Goal: Task Accomplishment & Management: Complete application form

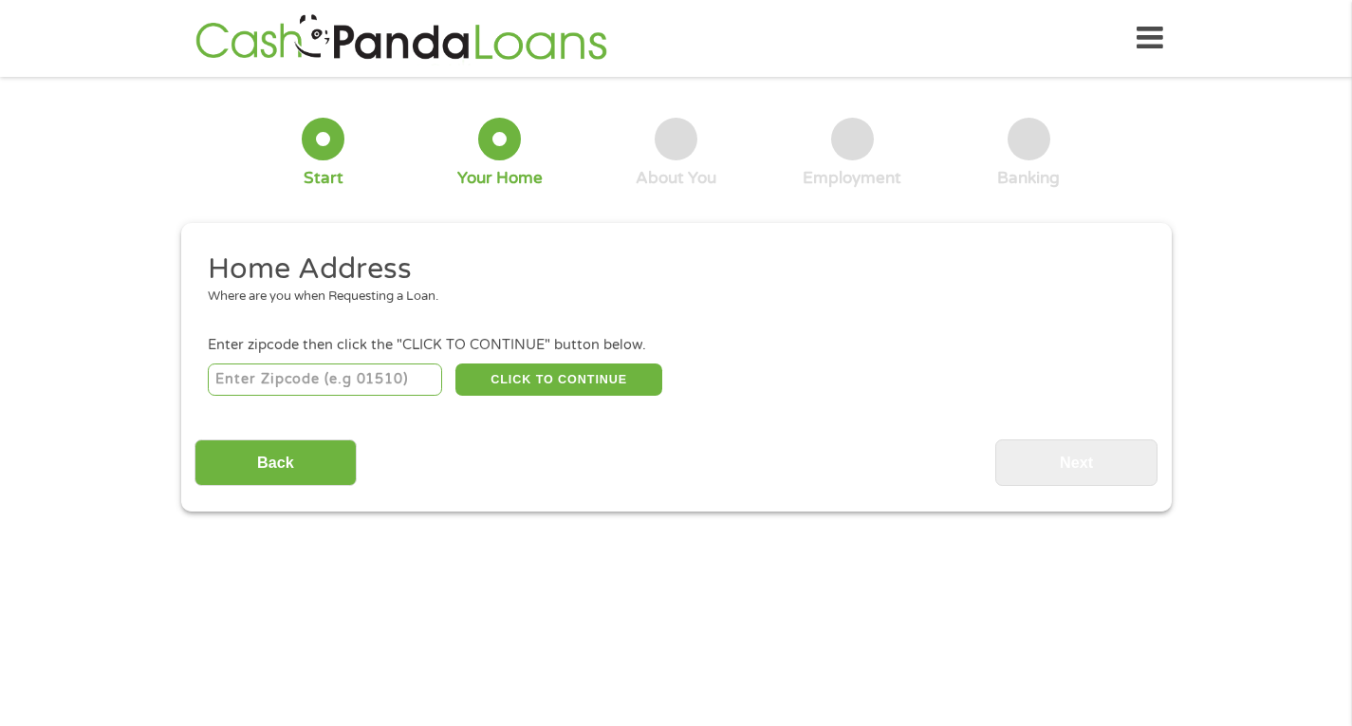
click at [332, 380] on input "number" at bounding box center [325, 379] width 234 height 32
type input "60455"
click at [512, 382] on button "CLICK TO CONTINUE" at bounding box center [558, 379] width 207 height 32
type input "60455"
type input "Bridgeview"
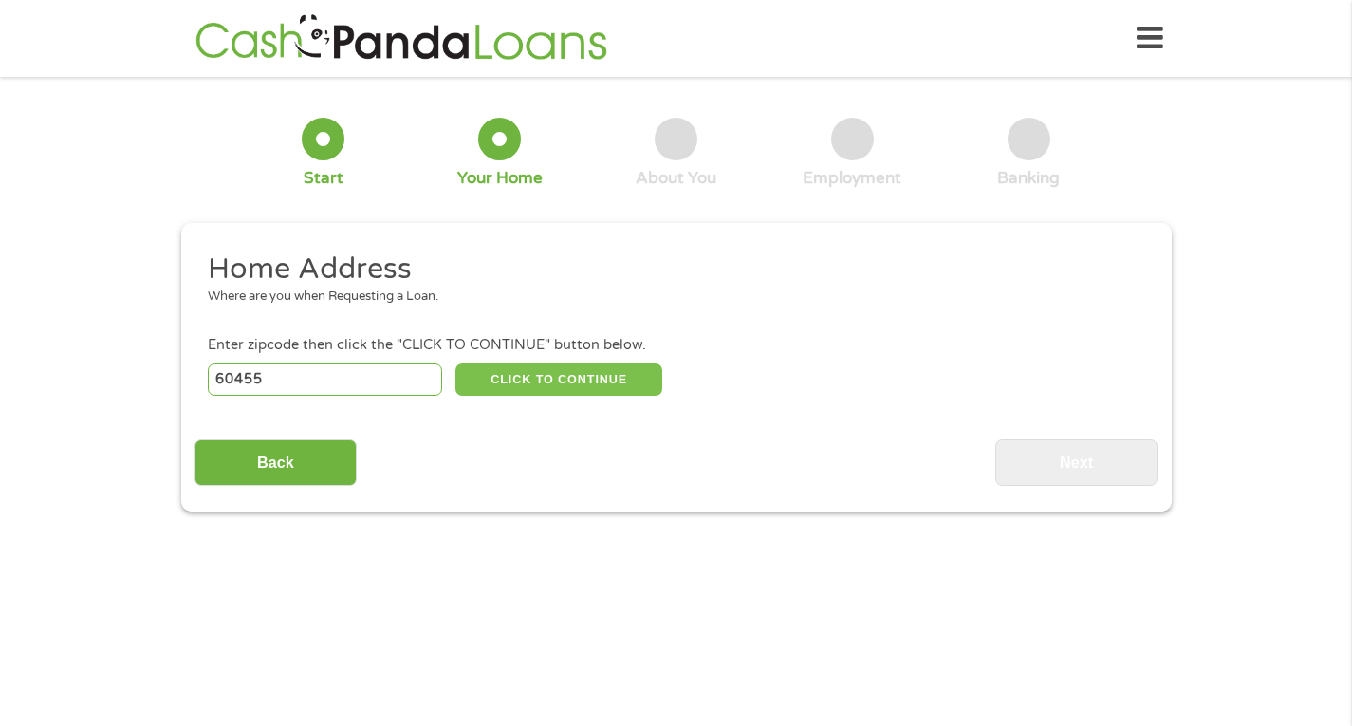
select select "[US_STATE]"
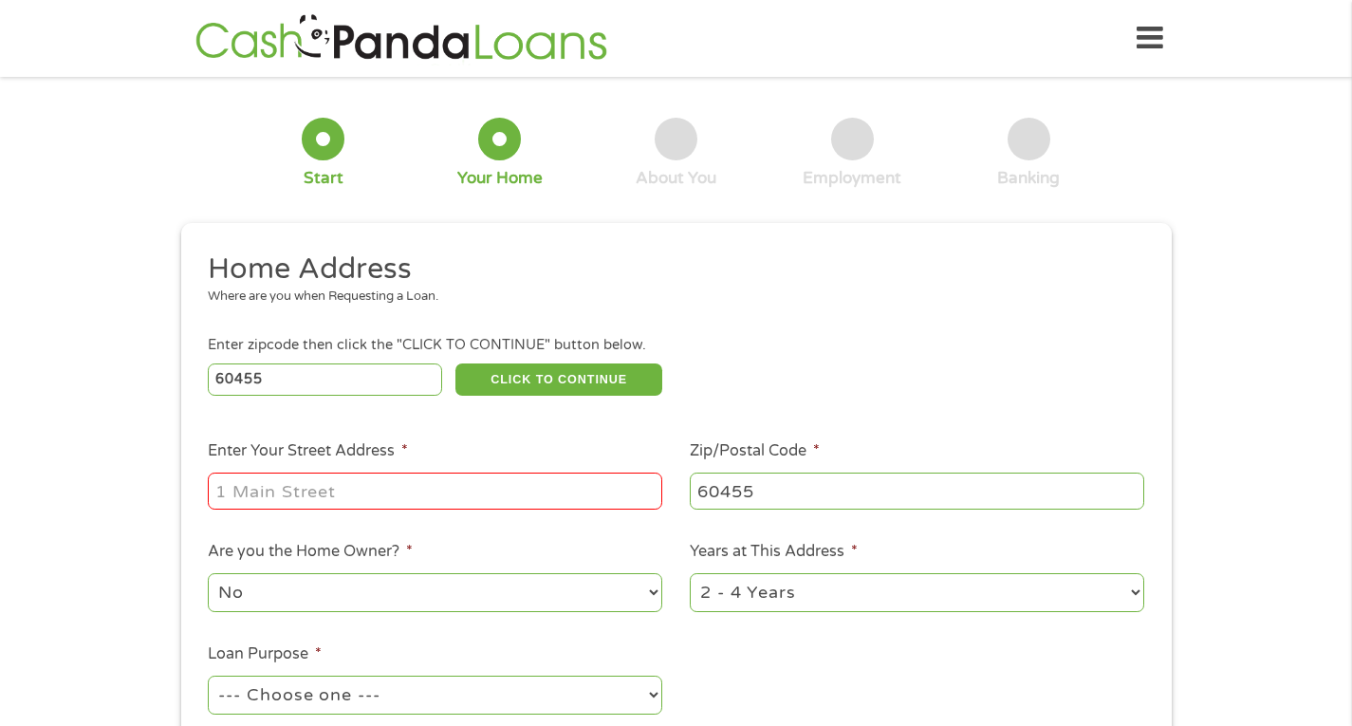
click at [490, 497] on input "Enter Your Street Address *" at bounding box center [435, 490] width 454 height 36
type input "[STREET_ADDRESS]"
click at [898, 598] on select "1 Year or less 1 - 2 Years 2 - 4 Years Over 4 Years" at bounding box center [917, 592] width 454 height 39
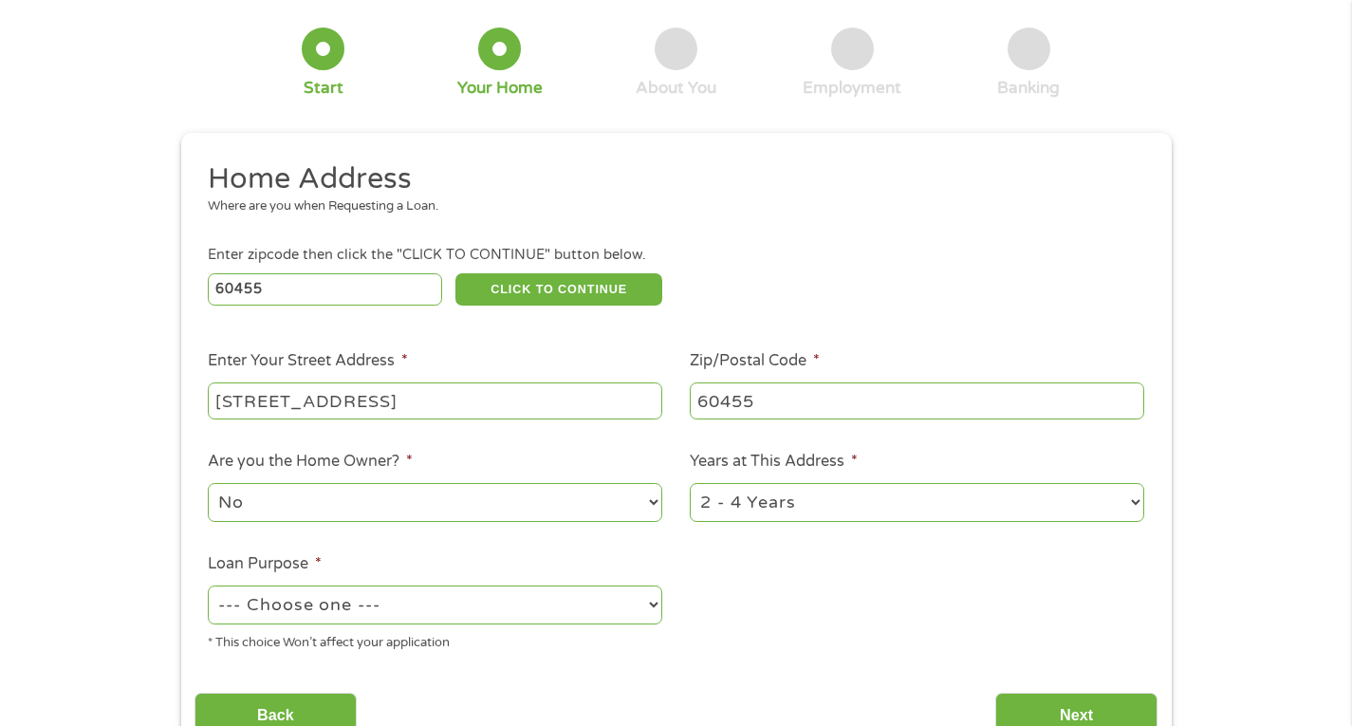
scroll to position [95, 0]
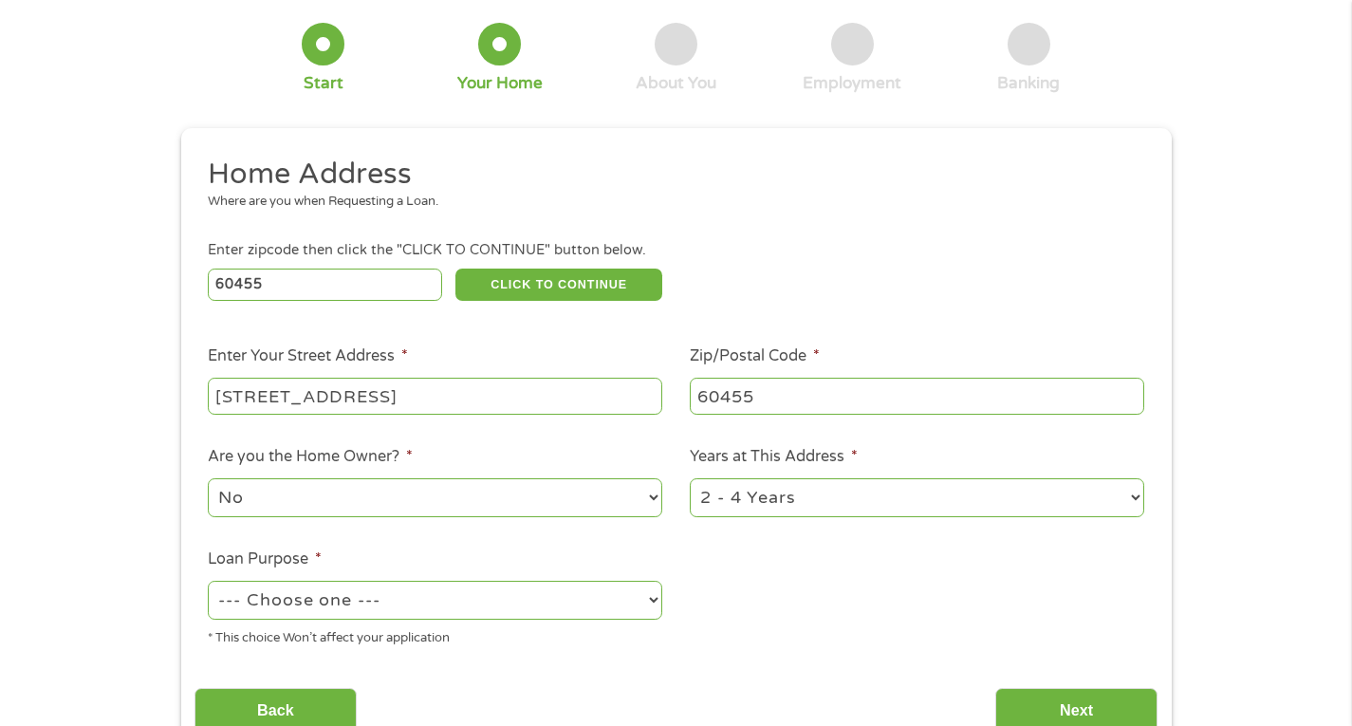
click at [858, 485] on select "1 Year or less 1 - 2 Years 2 - 4 Years Over 4 Years" at bounding box center [917, 497] width 454 height 39
select select "60months"
click at [690, 479] on select "1 Year or less 1 - 2 Years 2 - 4 Years Over 4 Years" at bounding box center [917, 497] width 454 height 39
click at [507, 611] on select "--- Choose one --- Pay Bills Debt Consolidation Home Improvement Major Purchase…" at bounding box center [435, 600] width 454 height 39
select select "shorttermcash"
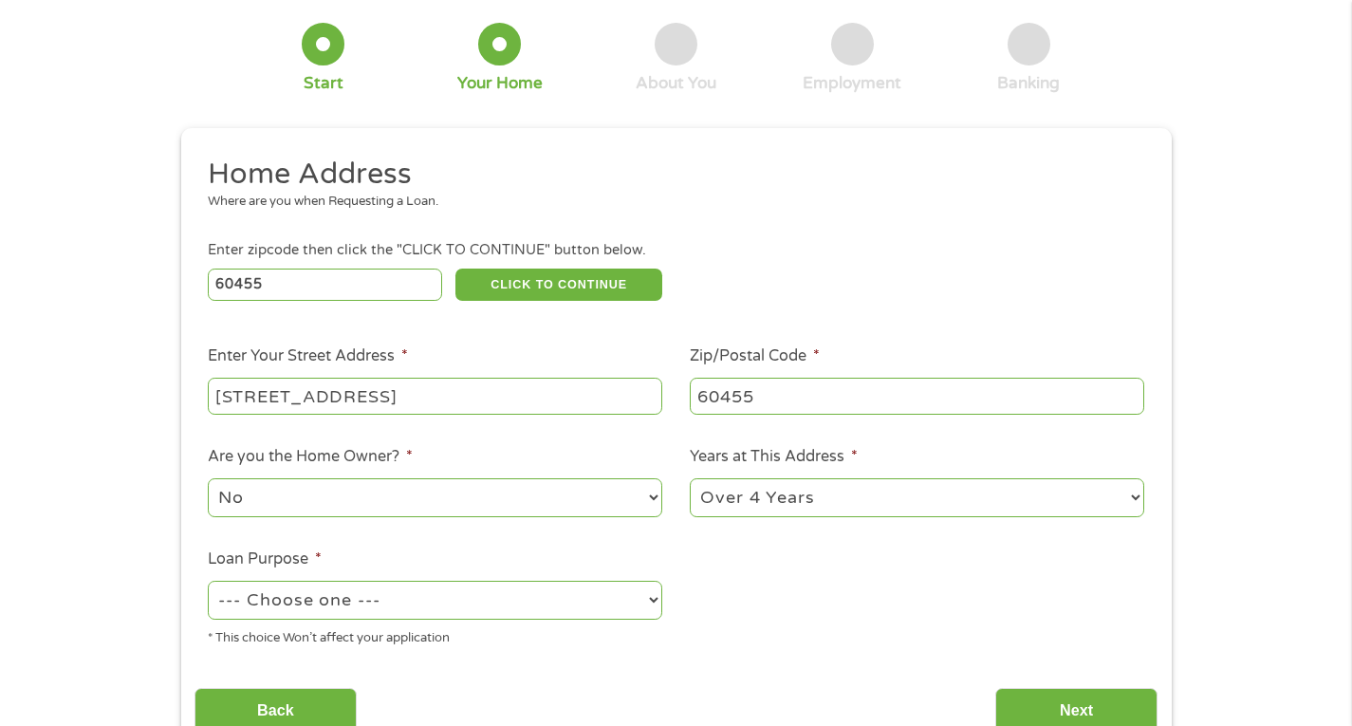
click at [208, 581] on select "--- Choose one --- Pay Bills Debt Consolidation Home Improvement Major Purchase…" at bounding box center [435, 600] width 454 height 39
click at [1050, 706] on input "Next" at bounding box center [1076, 711] width 162 height 46
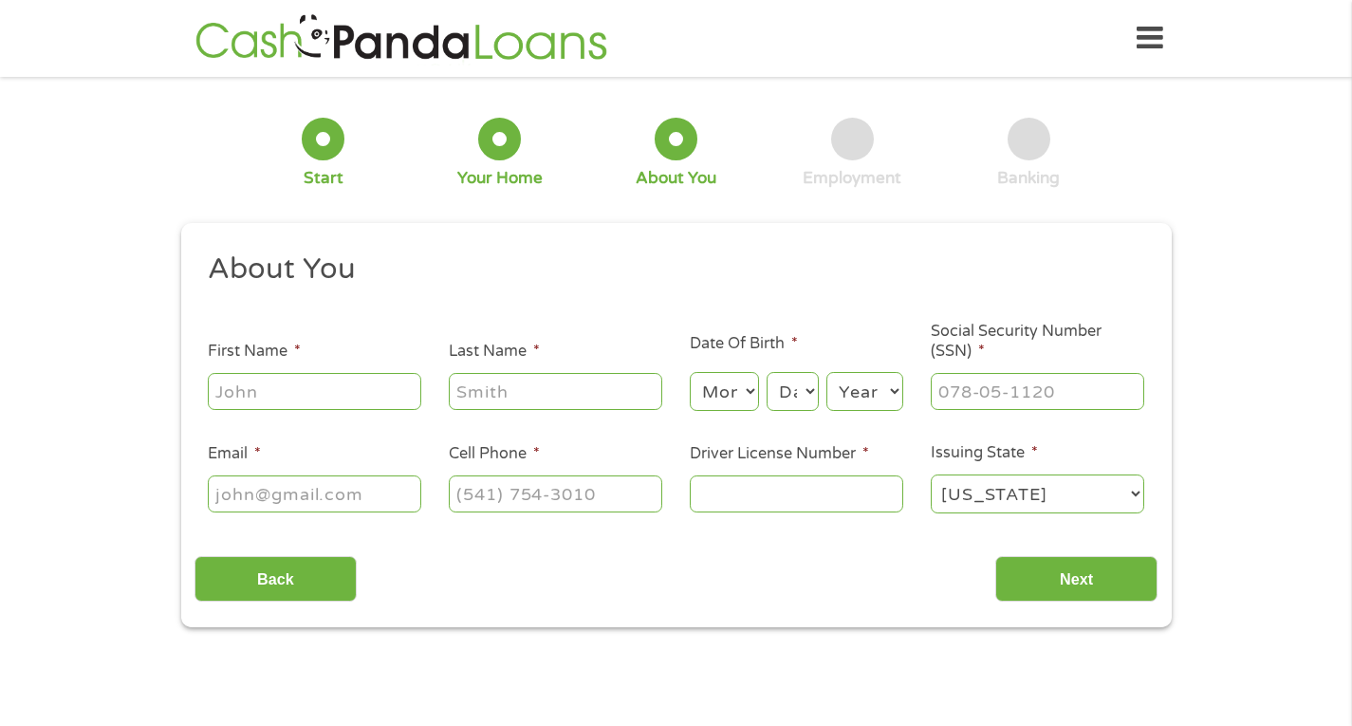
scroll to position [8, 8]
click at [344, 388] on input "First Name *" at bounding box center [314, 391] width 213 height 36
type input "[PERSON_NAME]"
click at [718, 383] on select "Month 1 2 3 4 5 6 7 8 9 10 11 12" at bounding box center [724, 391] width 69 height 39
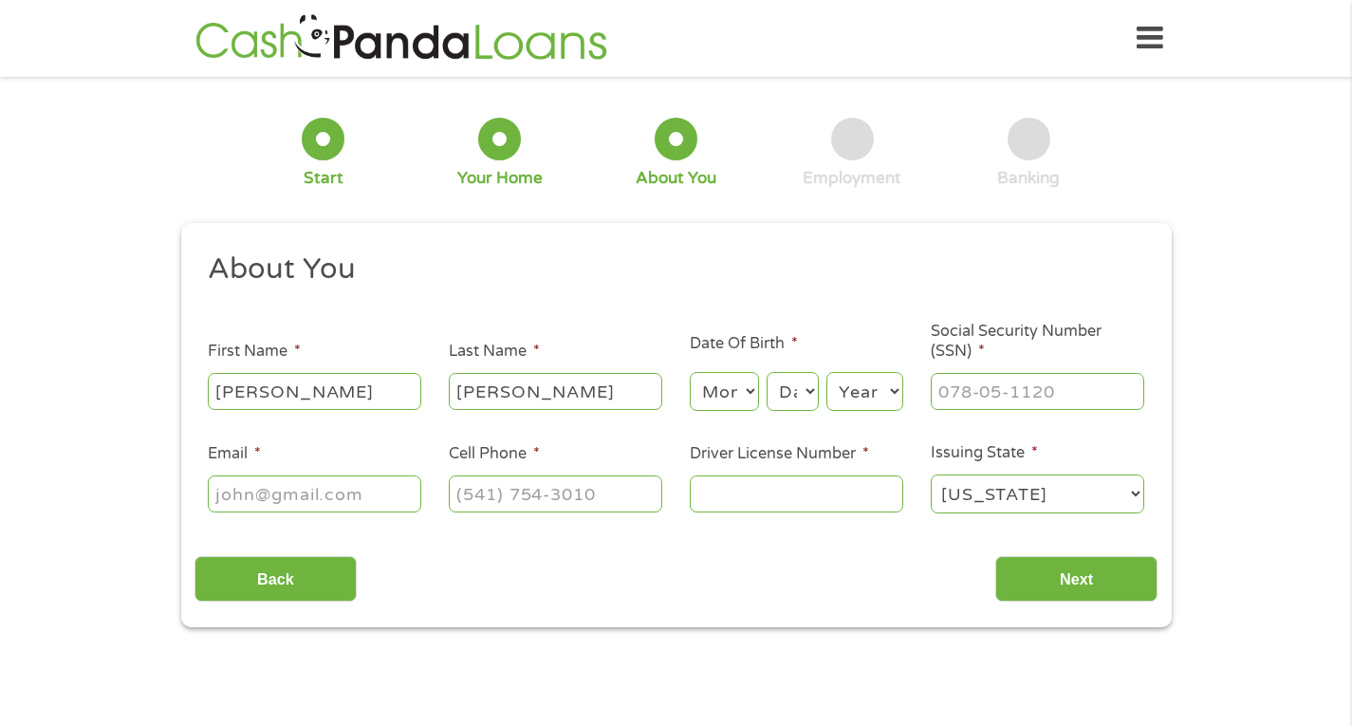
select select "10"
click at [690, 373] on select "Month 1 2 3 4 5 6 7 8 9 10 11 12" at bounding box center [724, 391] width 69 height 39
click at [795, 395] on select "Day 1 2 3 4 5 6 7 8 9 10 11 12 13 14 15 16 17 18 19 20 21 22 23 24 25 26 27 28 …" at bounding box center [791, 391] width 51 height 39
select select "12"
click at [766, 373] on select "Day 1 2 3 4 5 6 7 8 9 10 11 12 13 14 15 16 17 18 19 20 21 22 23 24 25 26 27 28 …" at bounding box center [791, 391] width 51 height 39
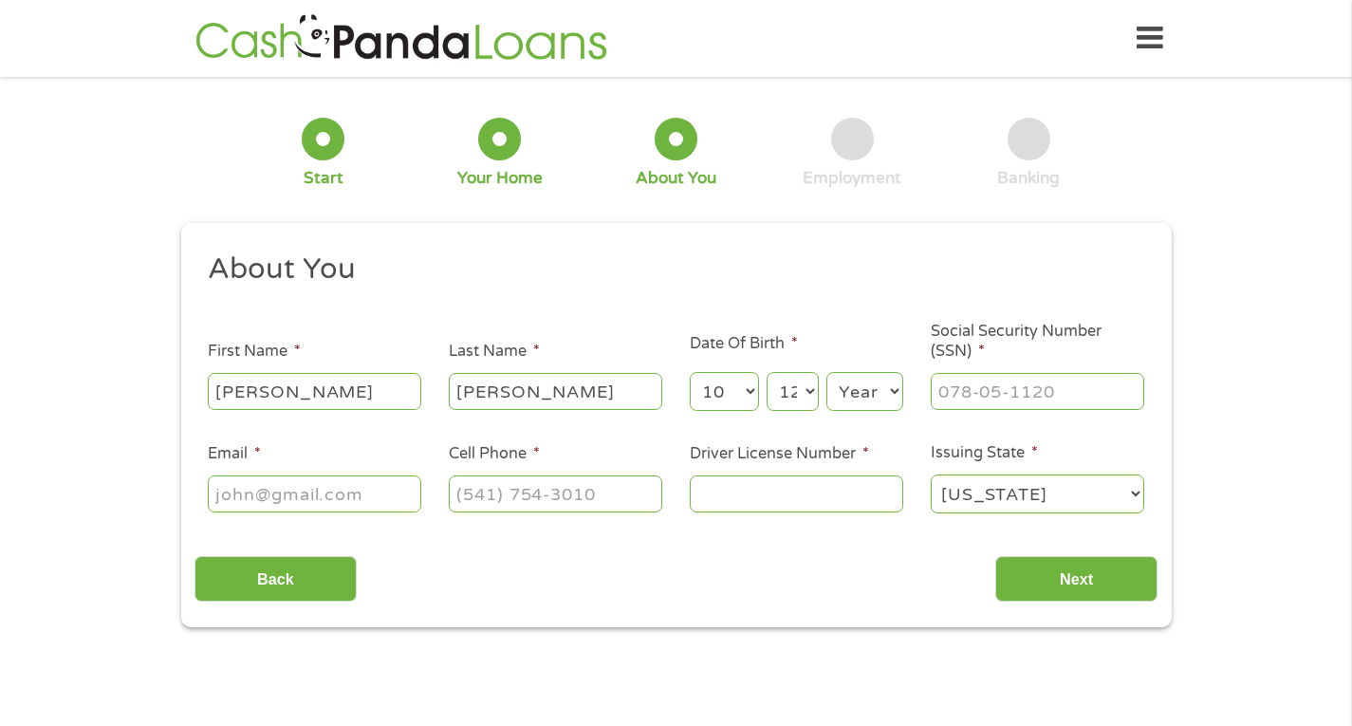
click at [852, 407] on select "Year [DATE] 2006 2005 2004 2003 2002 2001 2000 1999 1998 1997 1996 1995 1994 19…" at bounding box center [864, 391] width 77 height 39
select select "1972"
click at [826, 373] on select "Year [DATE] 2006 2005 2004 2003 2002 2001 2000 1999 1998 1997 1996 1995 1994 19…" at bounding box center [864, 391] width 77 height 39
click at [1019, 396] on input "___-__-____" at bounding box center [1037, 391] width 213 height 36
click at [944, 392] on input "___-__-351_" at bounding box center [1037, 391] width 213 height 36
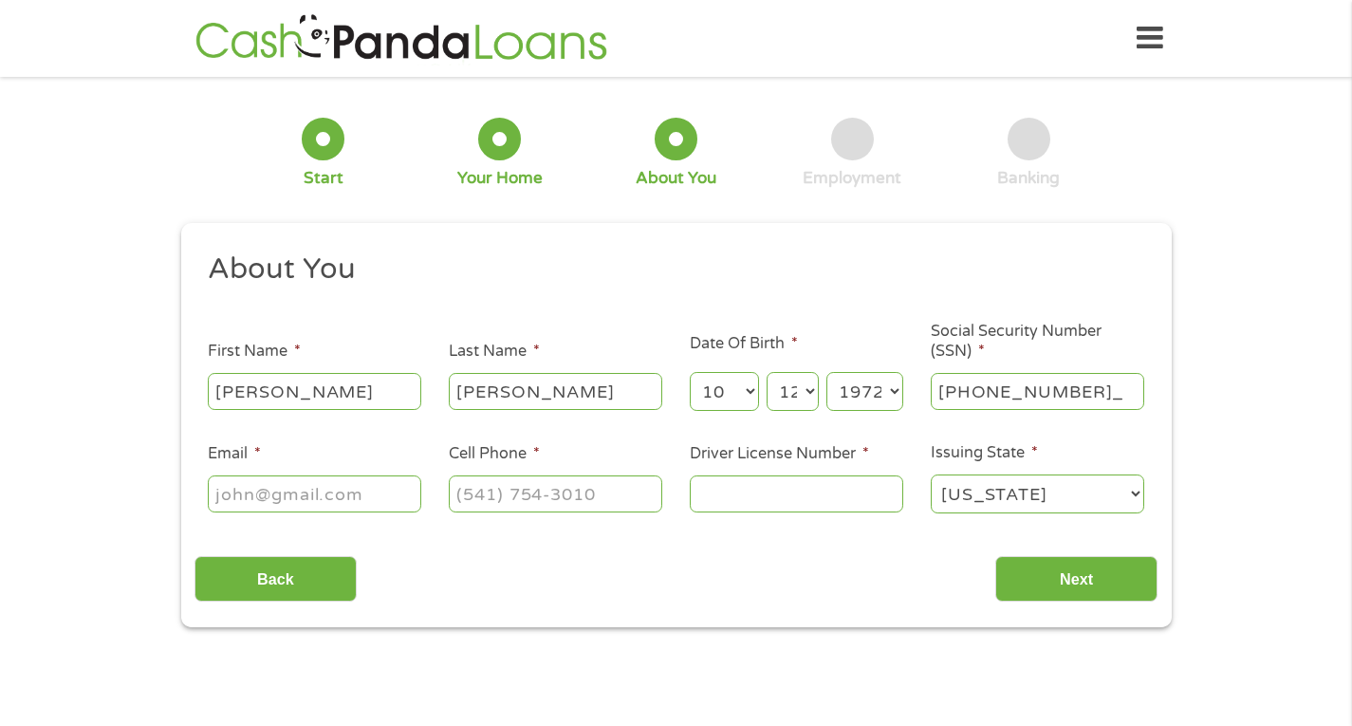
type input "351-64-7054"
click at [375, 504] on input "Email *" at bounding box center [314, 493] width 213 height 36
type input "[PERSON_NAME][DOMAIN_NAME][PERSON_NAME]#[DOMAIN_NAME]"
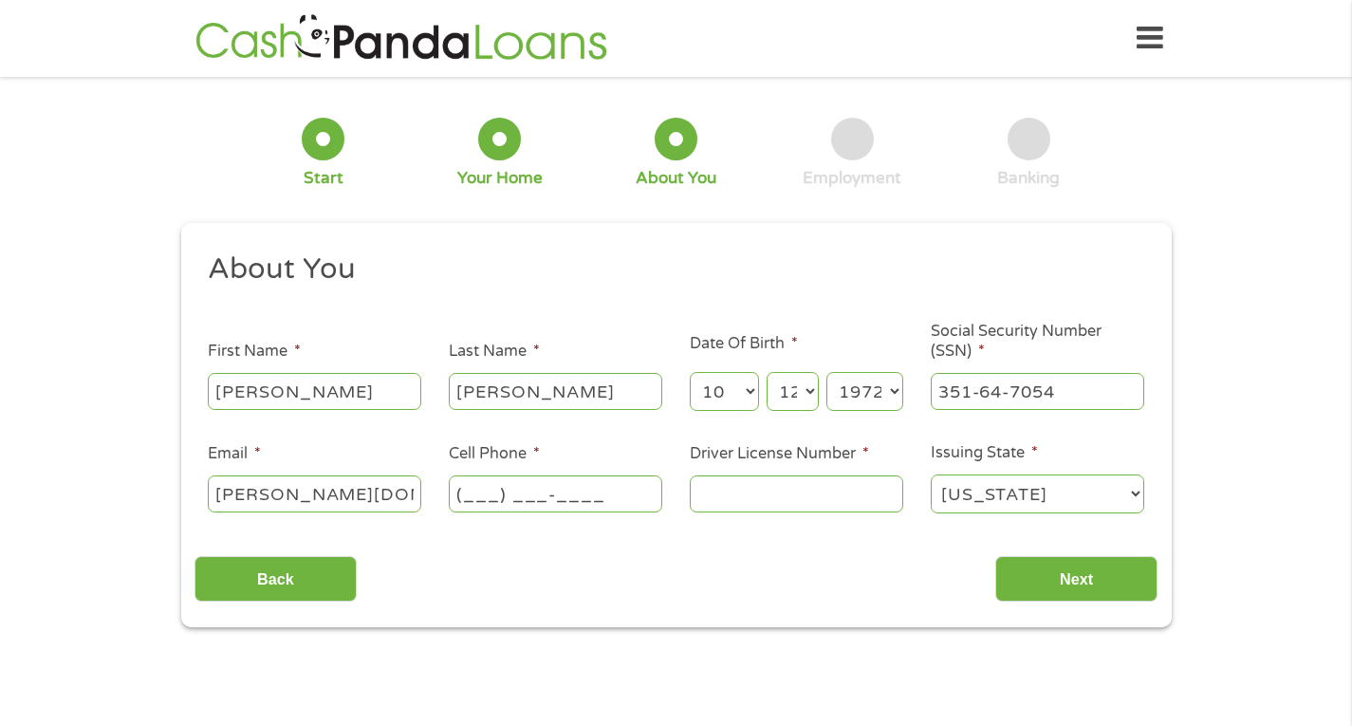
click at [450, 495] on input "(___) ___-____" at bounding box center [555, 493] width 213 height 36
type input "[PHONE_NUMBER]"
click at [700, 502] on input "Driver License Number *" at bounding box center [796, 493] width 213 height 36
type input "2"
type input "2355-1272-891K"
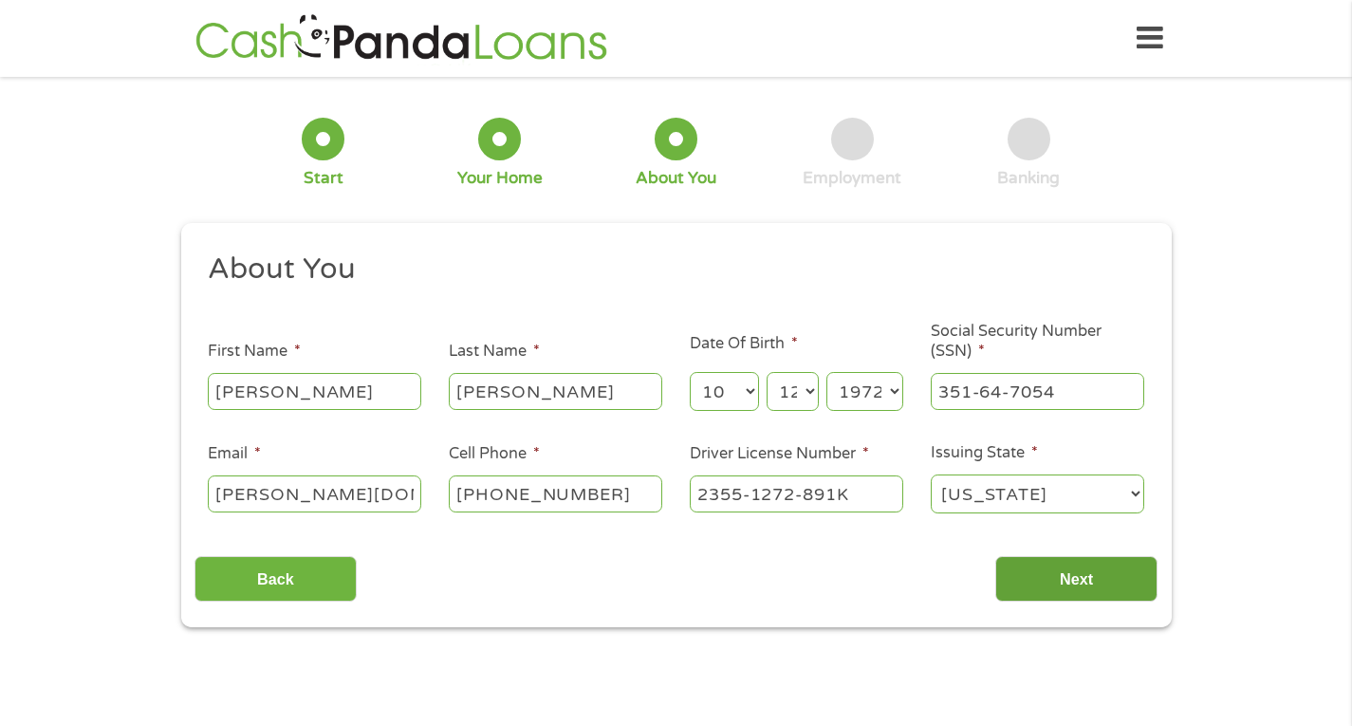
click at [1016, 595] on input "Next" at bounding box center [1076, 579] width 162 height 46
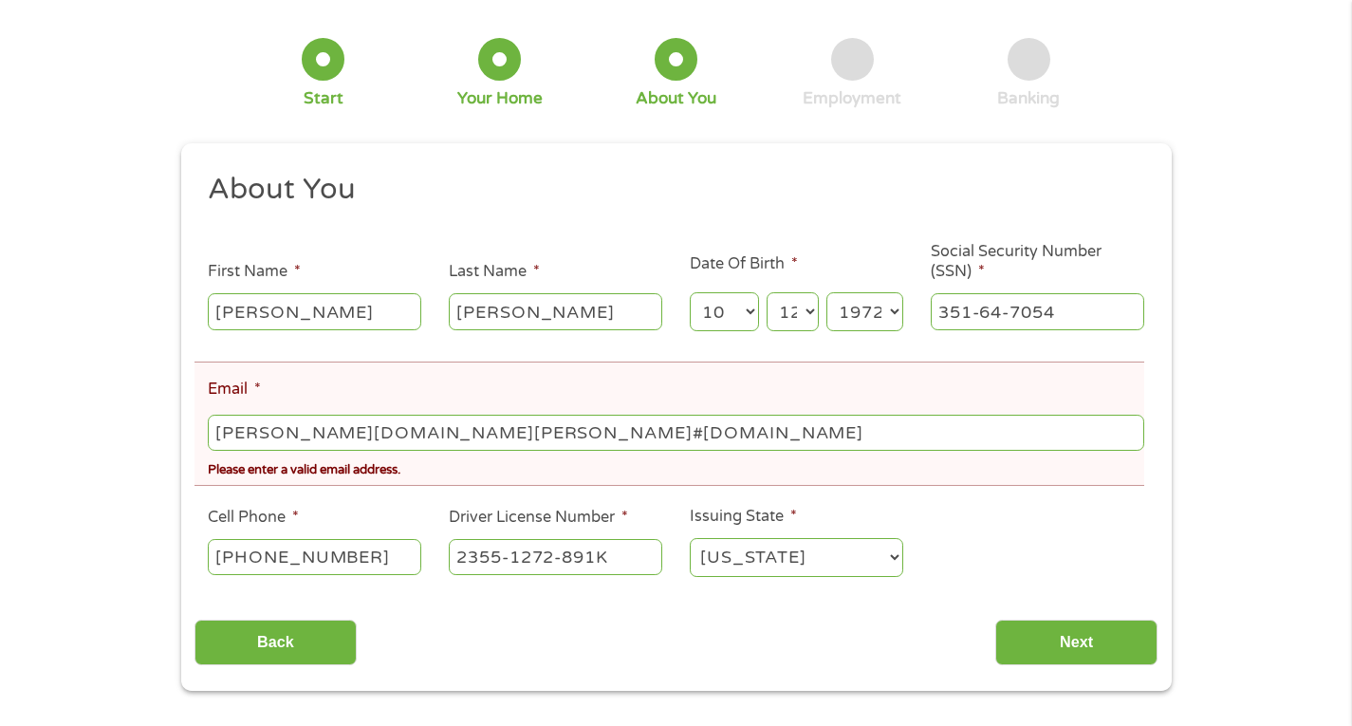
scroll to position [190, 0]
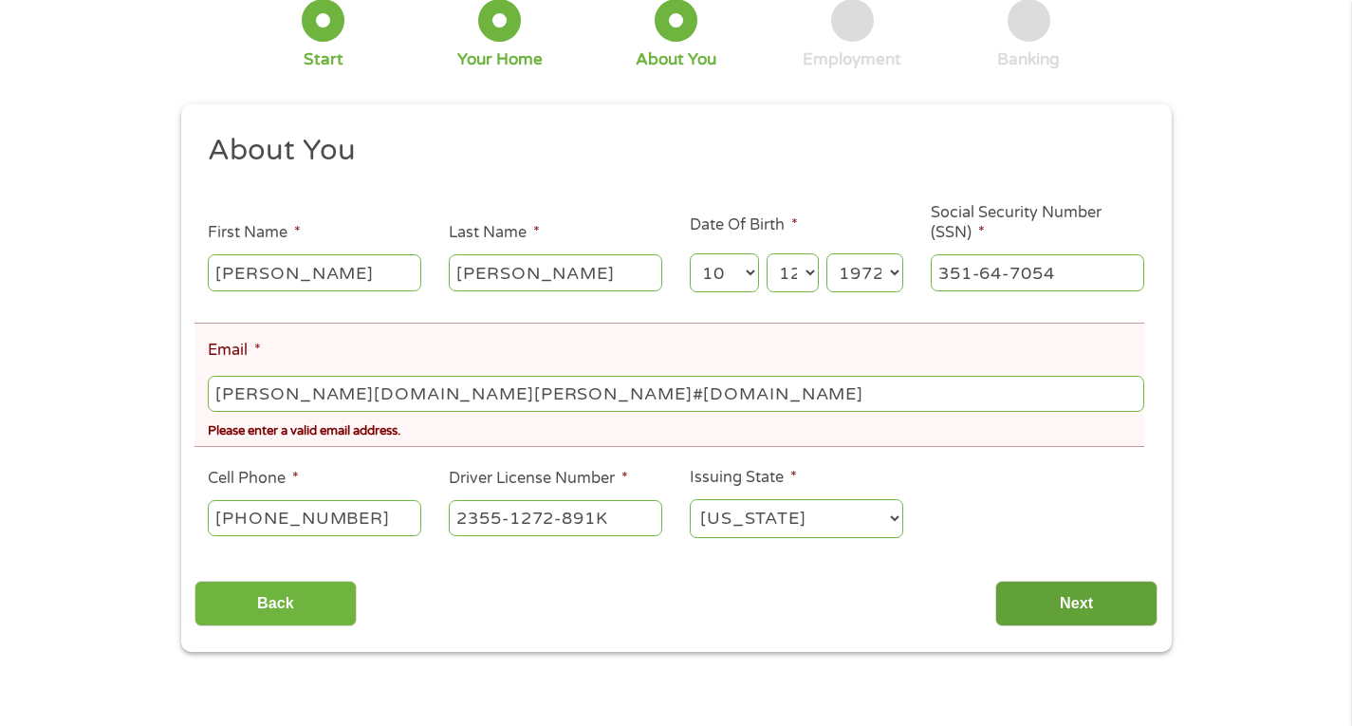
click at [1051, 622] on input "Next" at bounding box center [1076, 604] width 162 height 46
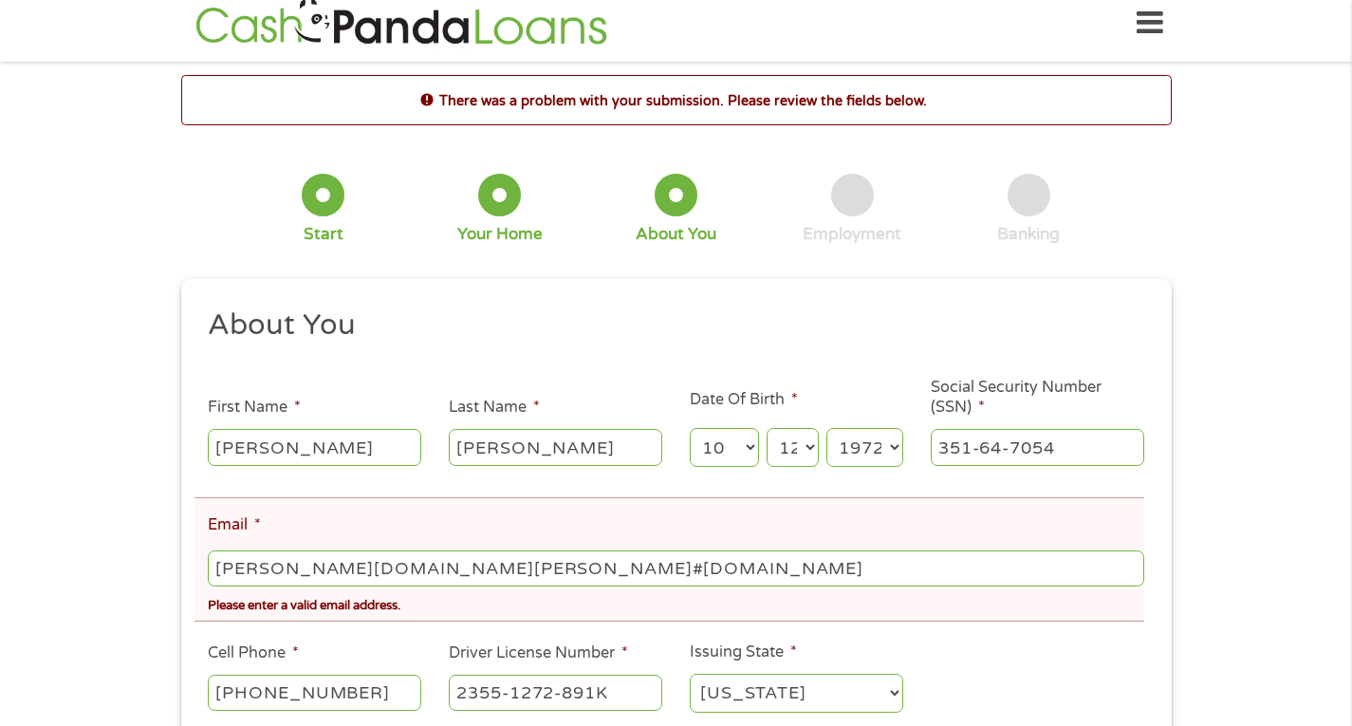
scroll to position [0, 0]
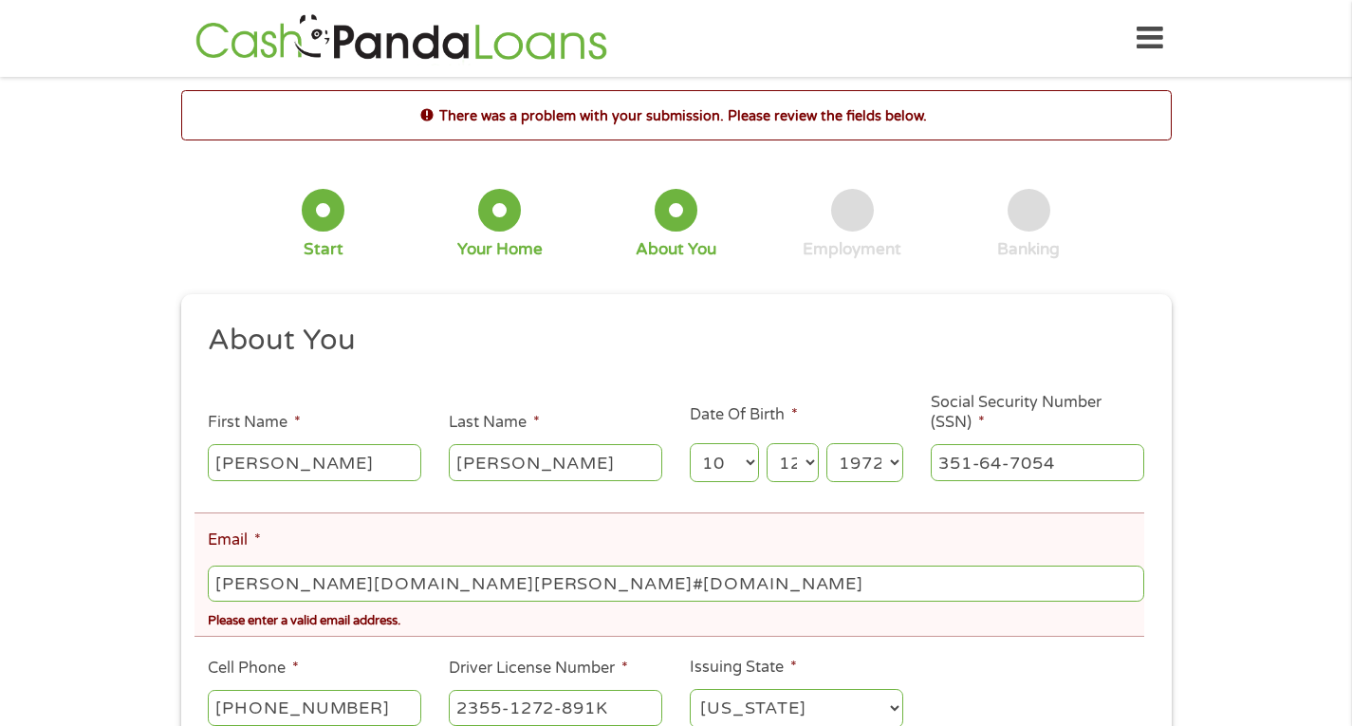
click at [784, 466] on select "Day 1 2 3 4 5 6 7 8 9 10 11 12 13 14 15 16 17 18 19 20 21 22 23 24 25 26 27 28 …" at bounding box center [791, 462] width 51 height 39
click at [766, 445] on select "Day 1 2 3 4 5 6 7 8 9 10 11 12 13 14 15 16 17 18 19 20 21 22 23 24 25 26 27 28 …" at bounding box center [791, 462] width 51 height 39
click at [475, 580] on input "[PERSON_NAME][DOMAIN_NAME][PERSON_NAME]#[DOMAIN_NAME]" at bounding box center [675, 583] width 935 height 36
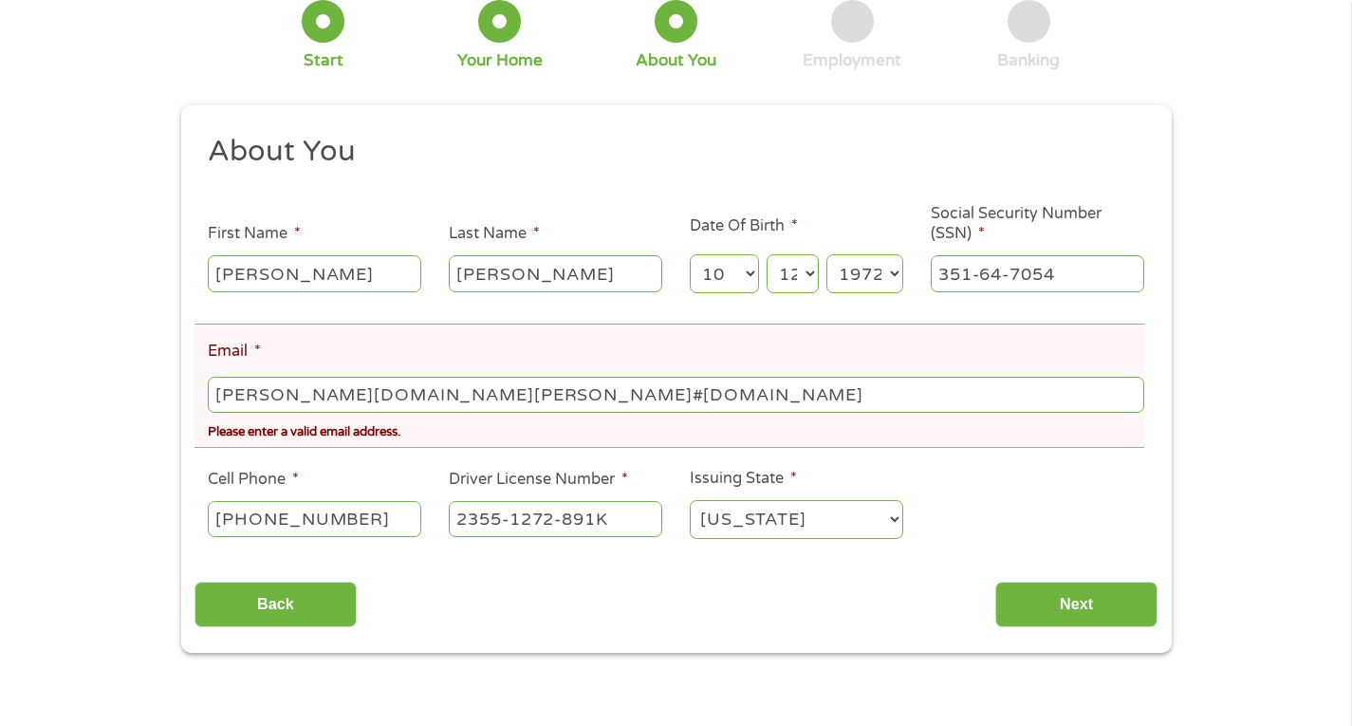
scroll to position [190, 0]
click at [1005, 608] on input "Next" at bounding box center [1076, 604] width 162 height 46
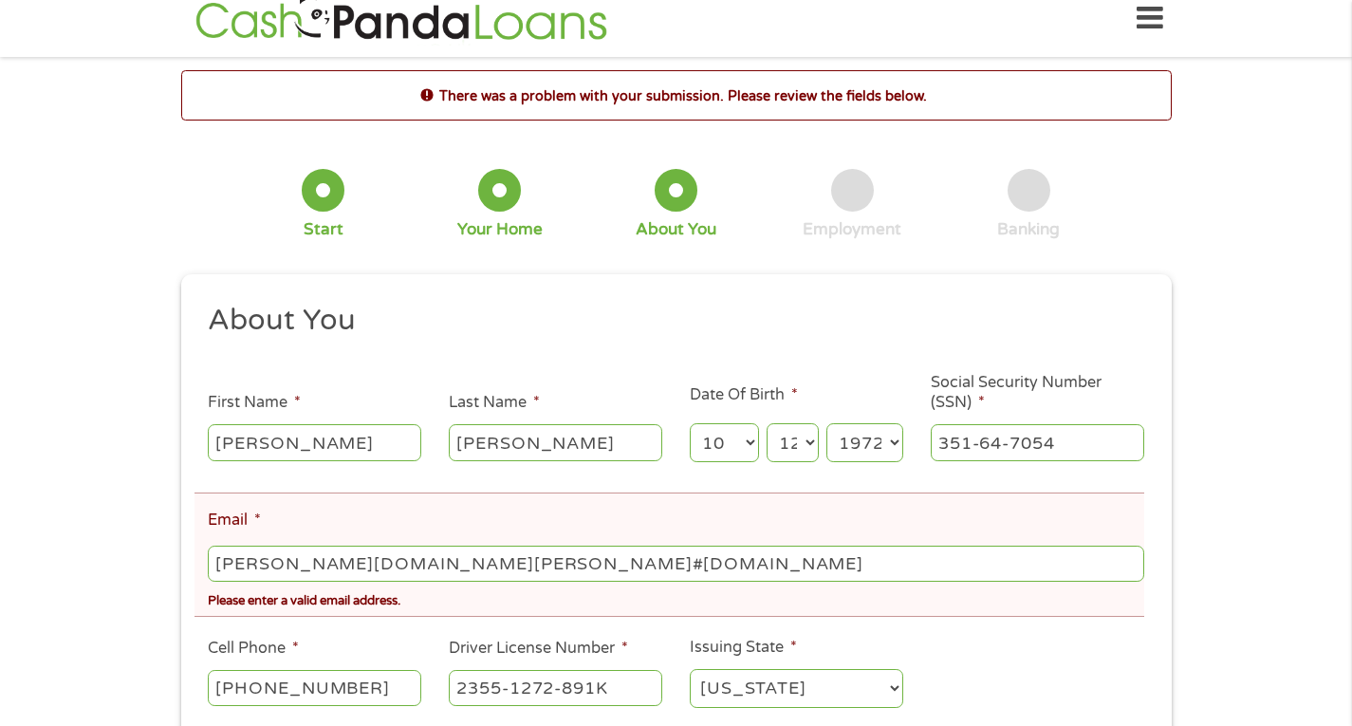
scroll to position [0, 0]
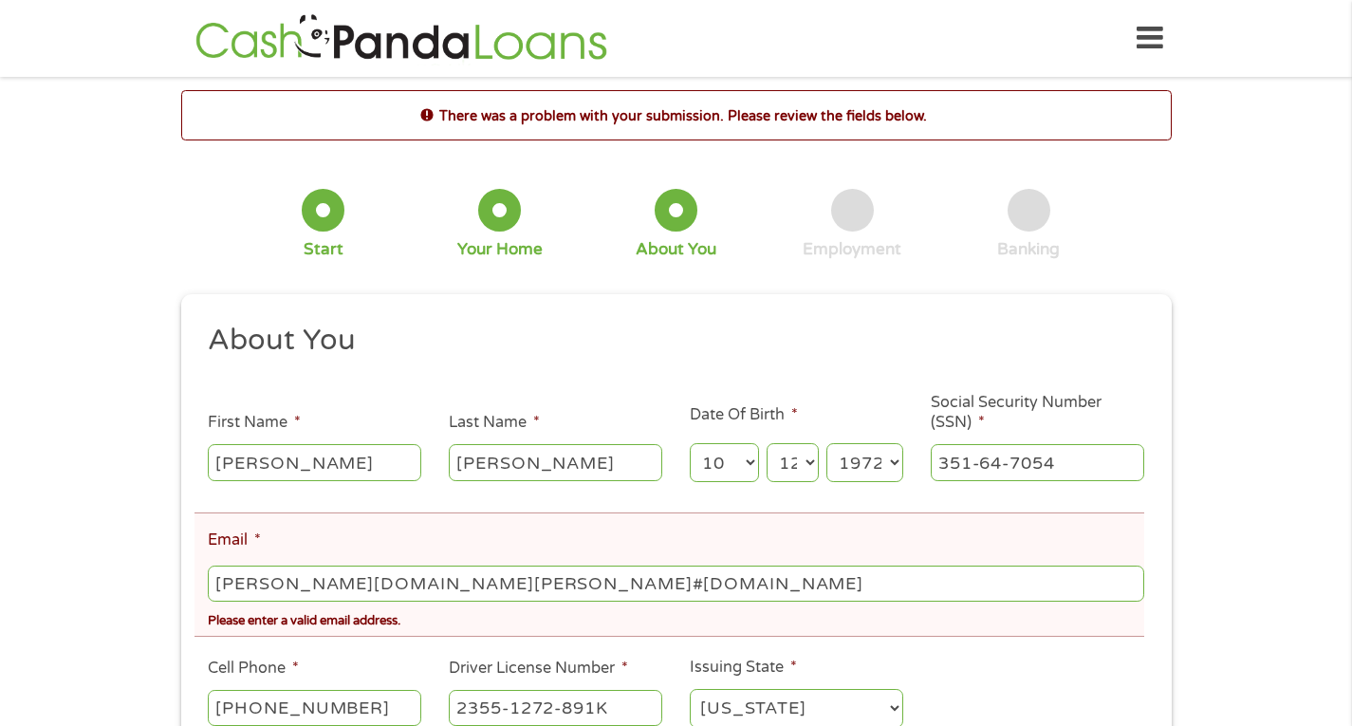
drag, startPoint x: 309, startPoint y: 585, endPoint x: 323, endPoint y: 584, distance: 13.3
click at [323, 584] on input "[PERSON_NAME][DOMAIN_NAME][PERSON_NAME]#[DOMAIN_NAME]" at bounding box center [675, 583] width 935 height 36
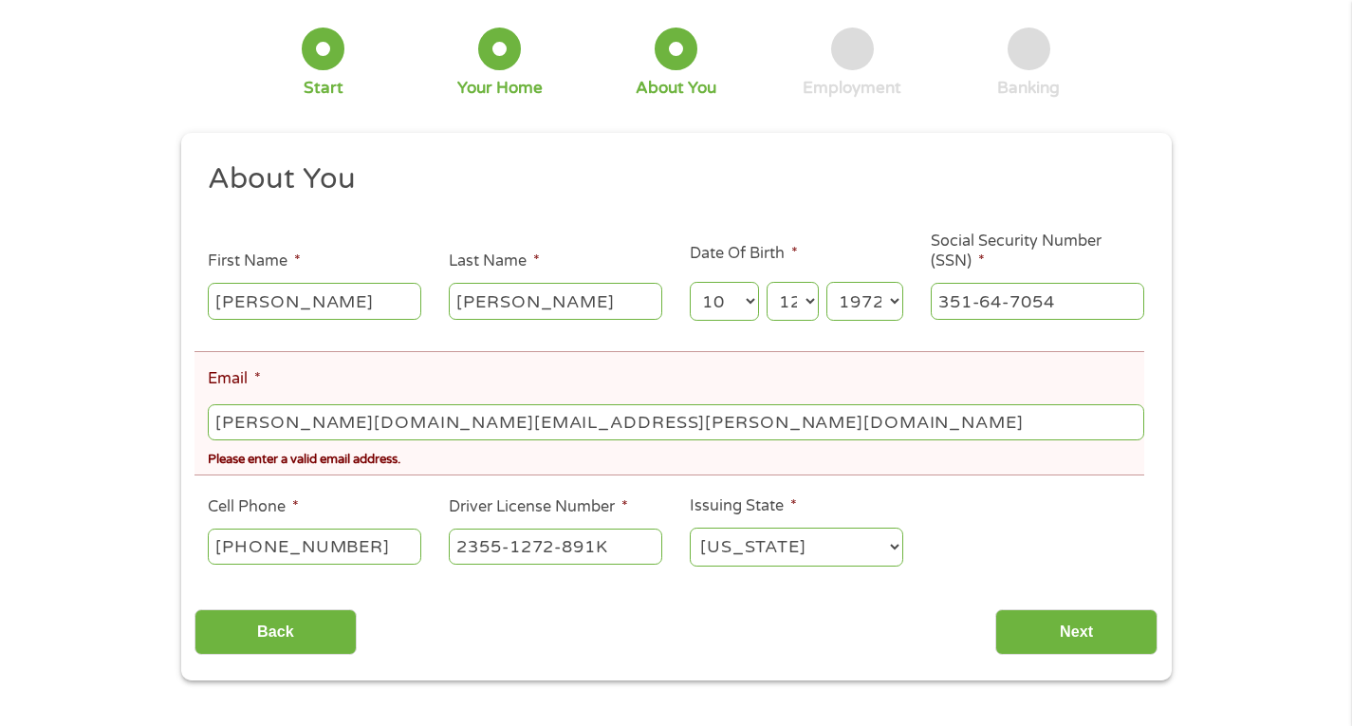
scroll to position [190, 0]
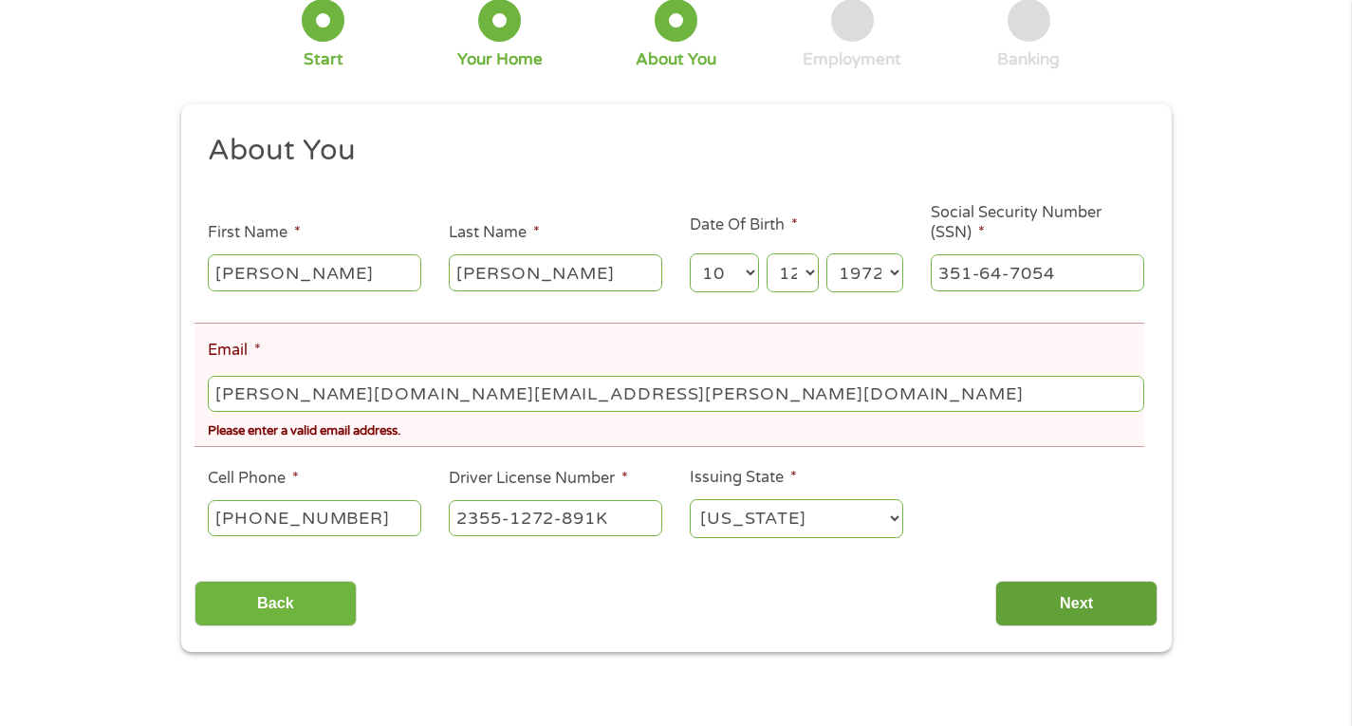
type input "[PERSON_NAME][DOMAIN_NAME][EMAIL_ADDRESS][PERSON_NAME][DOMAIN_NAME]"
click at [1042, 617] on input "Next" at bounding box center [1076, 604] width 162 height 46
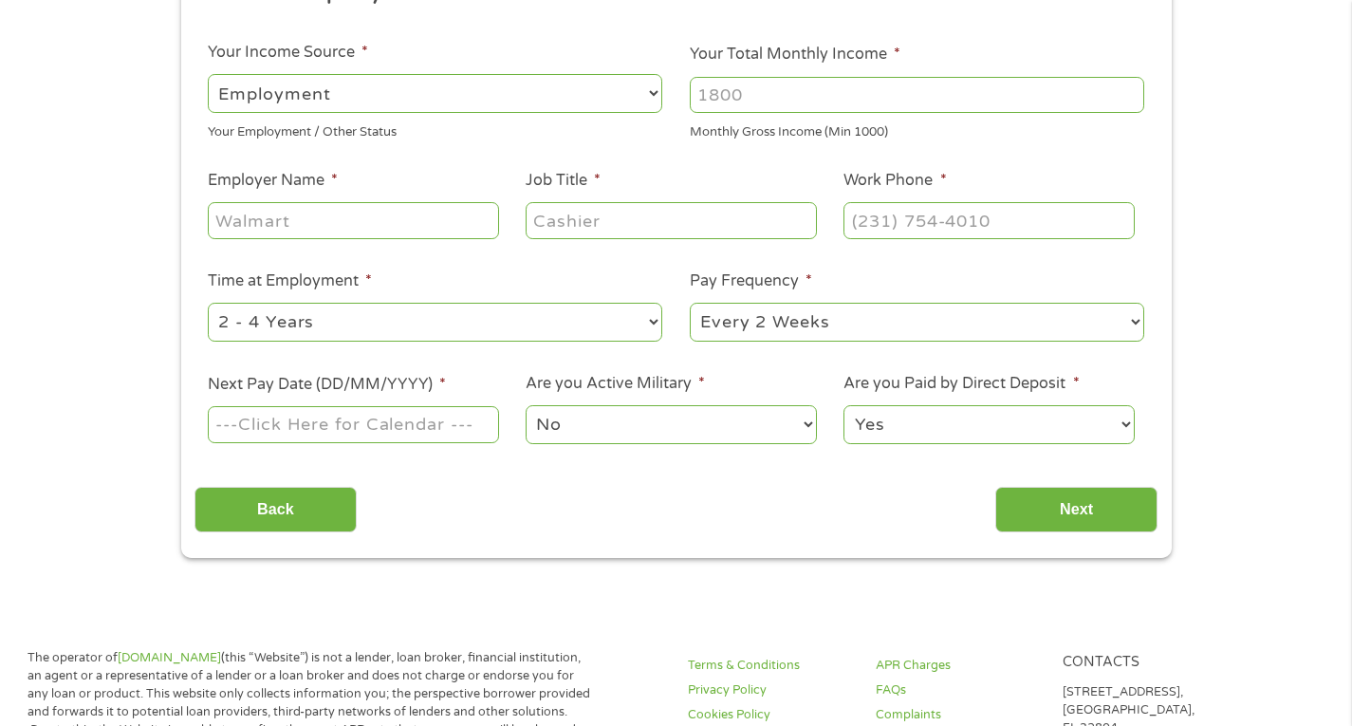
scroll to position [285, 0]
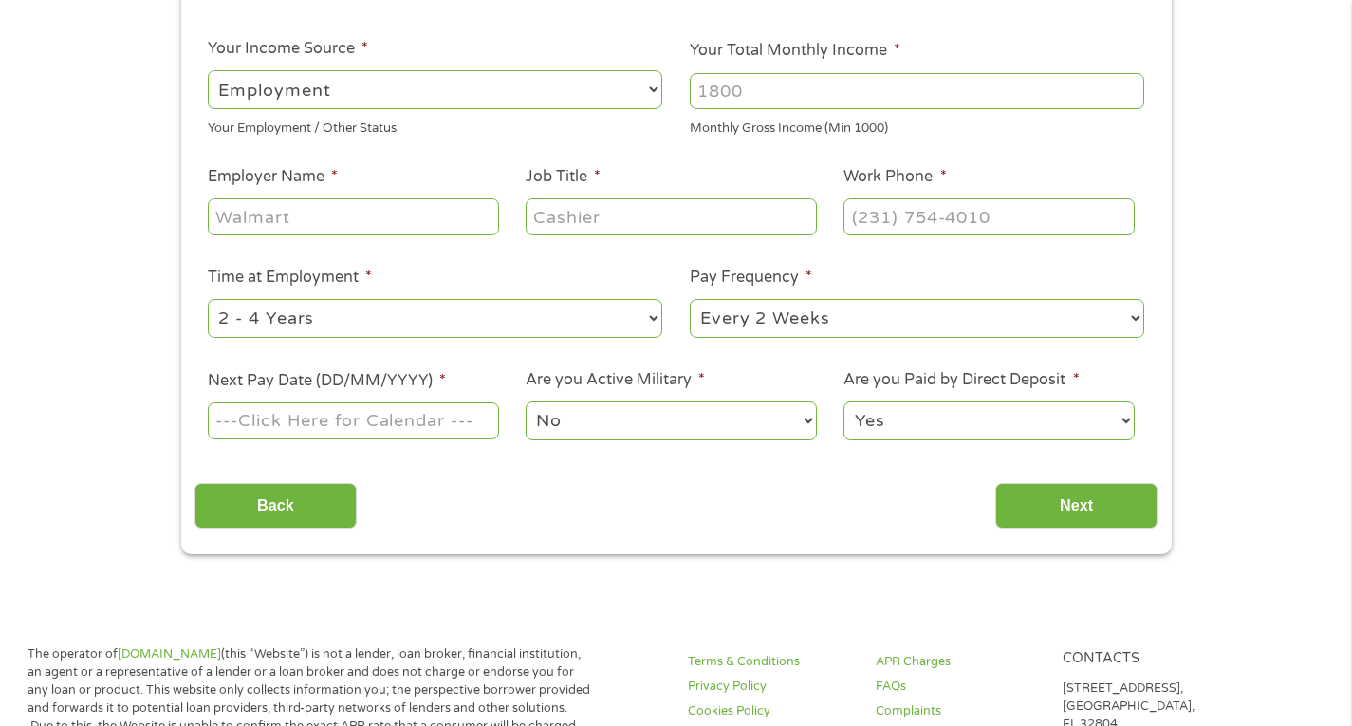
click at [415, 225] on input "Employer Name *" at bounding box center [353, 216] width 290 height 36
type input "Aspire Lifestyles"
click at [547, 205] on input "Job Title *" at bounding box center [670, 216] width 290 height 36
type input "Content Associates"
click at [868, 209] on input "(___) ___-____" at bounding box center [988, 216] width 290 height 36
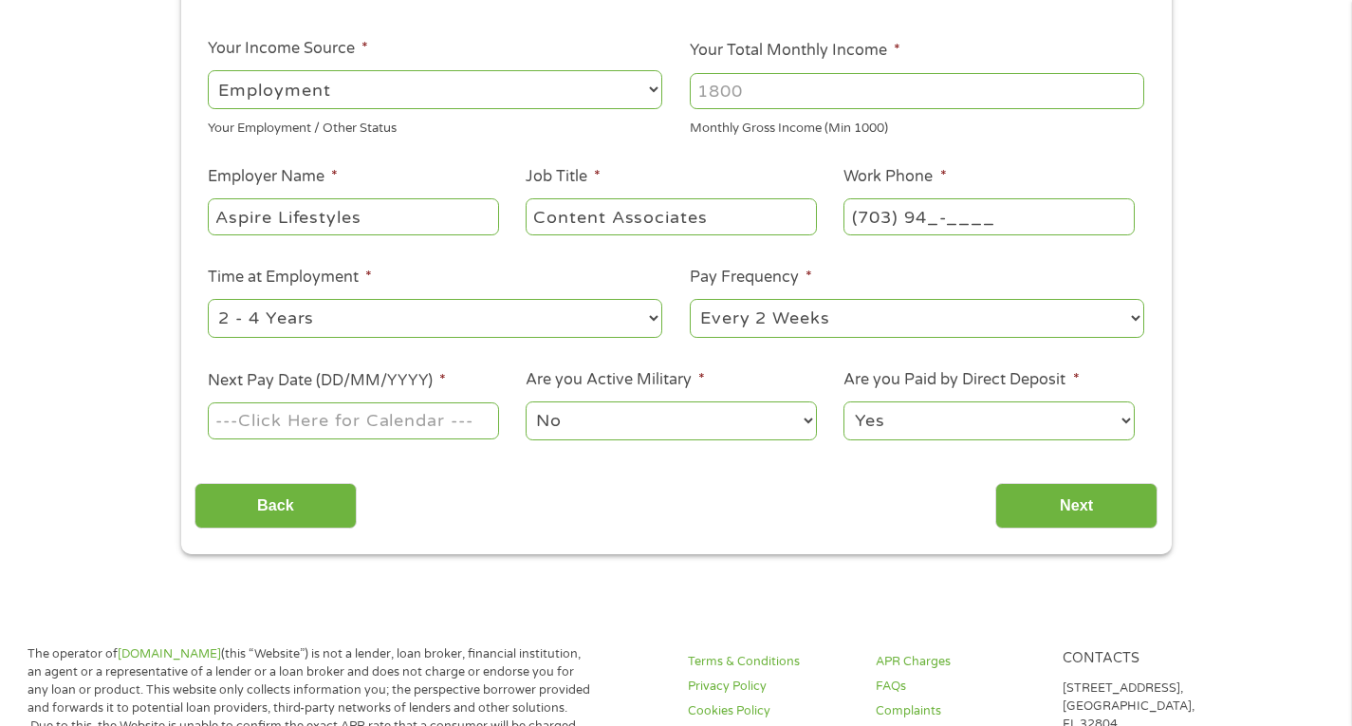
type input "(703) 940-____"
type input "(703) 940-81__"
type input "[PHONE_NUMBER]"
click at [441, 312] on select "--- Choose one --- 1 Year or less 1 - 2 Years 2 - 4 Years Over 4 Years" at bounding box center [435, 318] width 454 height 39
select select "60months"
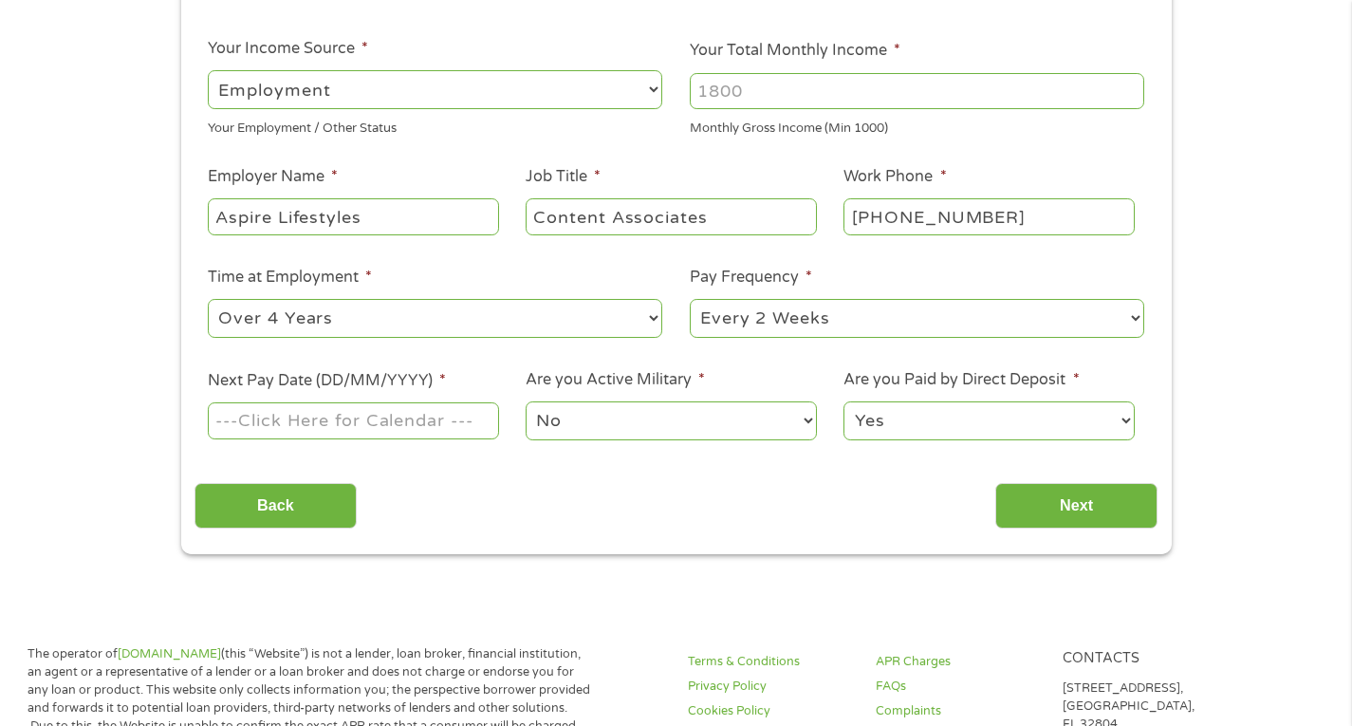
click at [208, 299] on select "--- Choose one --- 1 Year or less 1 - 2 Years 2 - 4 Years Over 4 Years" at bounding box center [435, 318] width 454 height 39
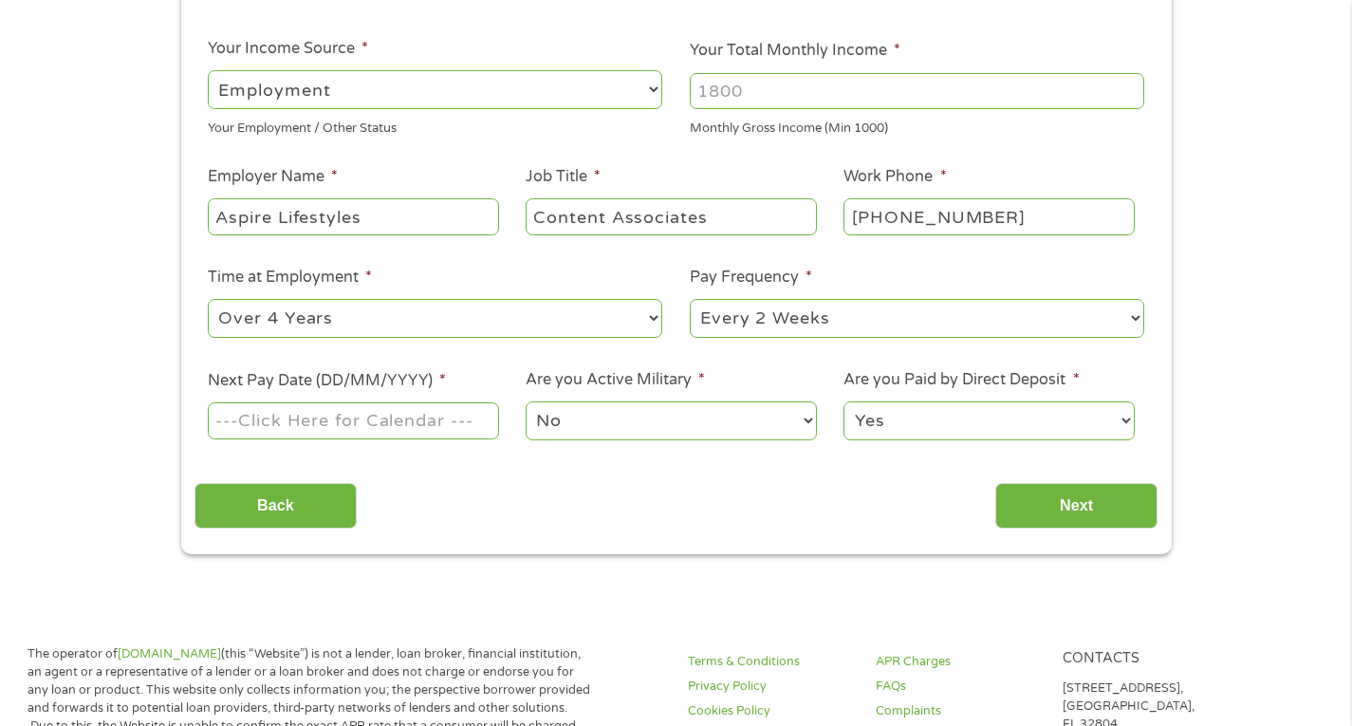
click at [390, 415] on input "Next Pay Date (DD/MM/YYYY) *" at bounding box center [353, 420] width 290 height 36
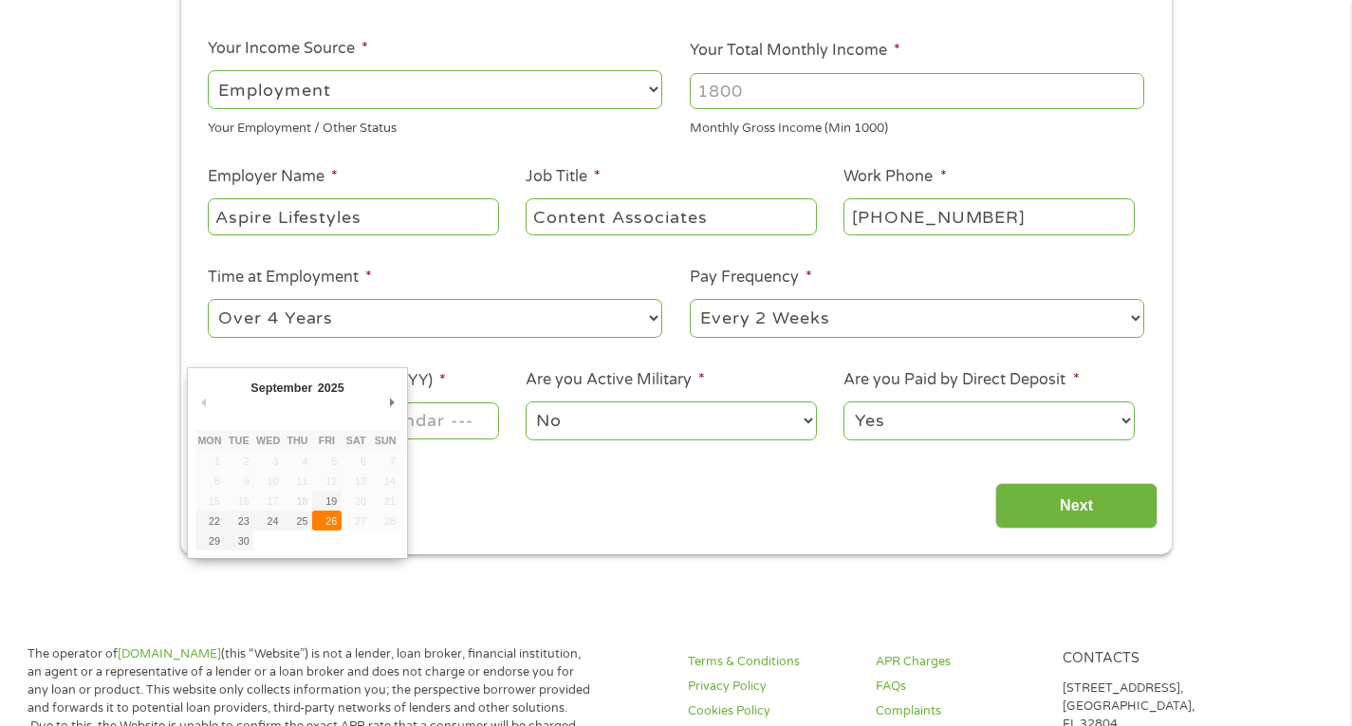
type input "[DATE]"
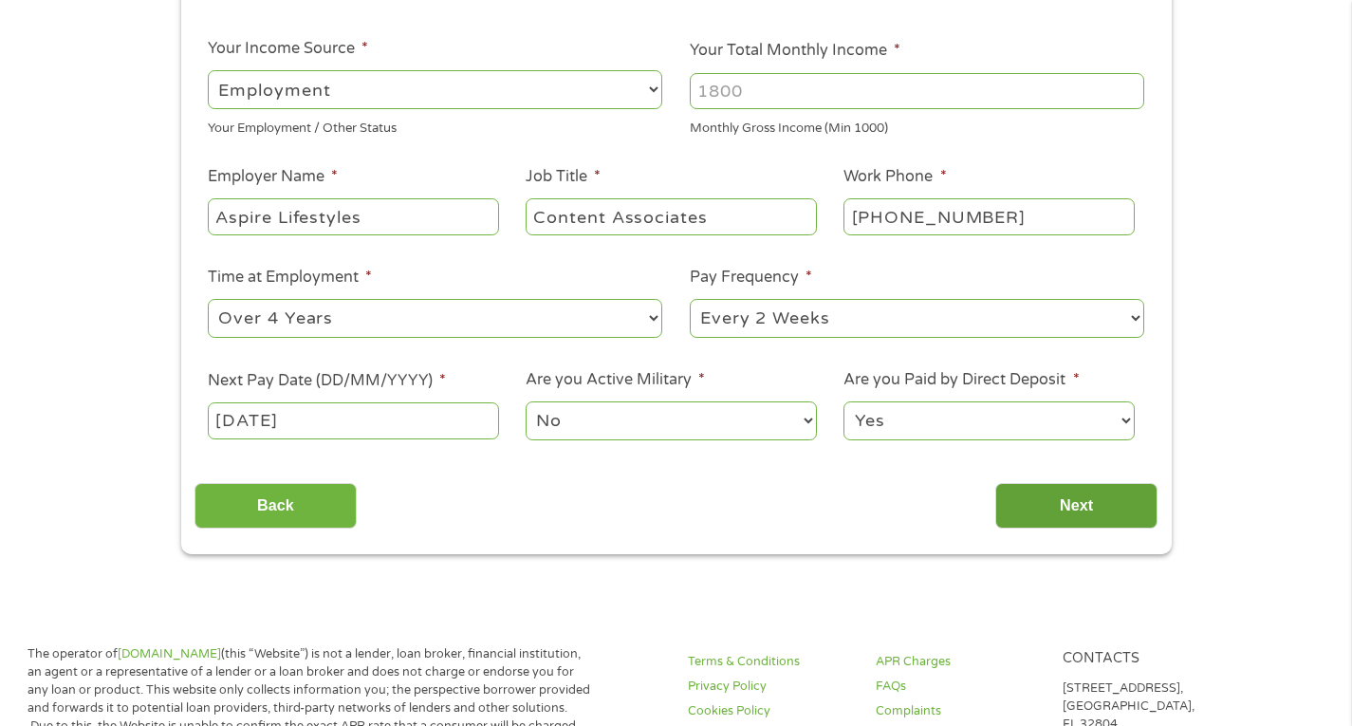
click at [1062, 505] on input "Next" at bounding box center [1076, 506] width 162 height 46
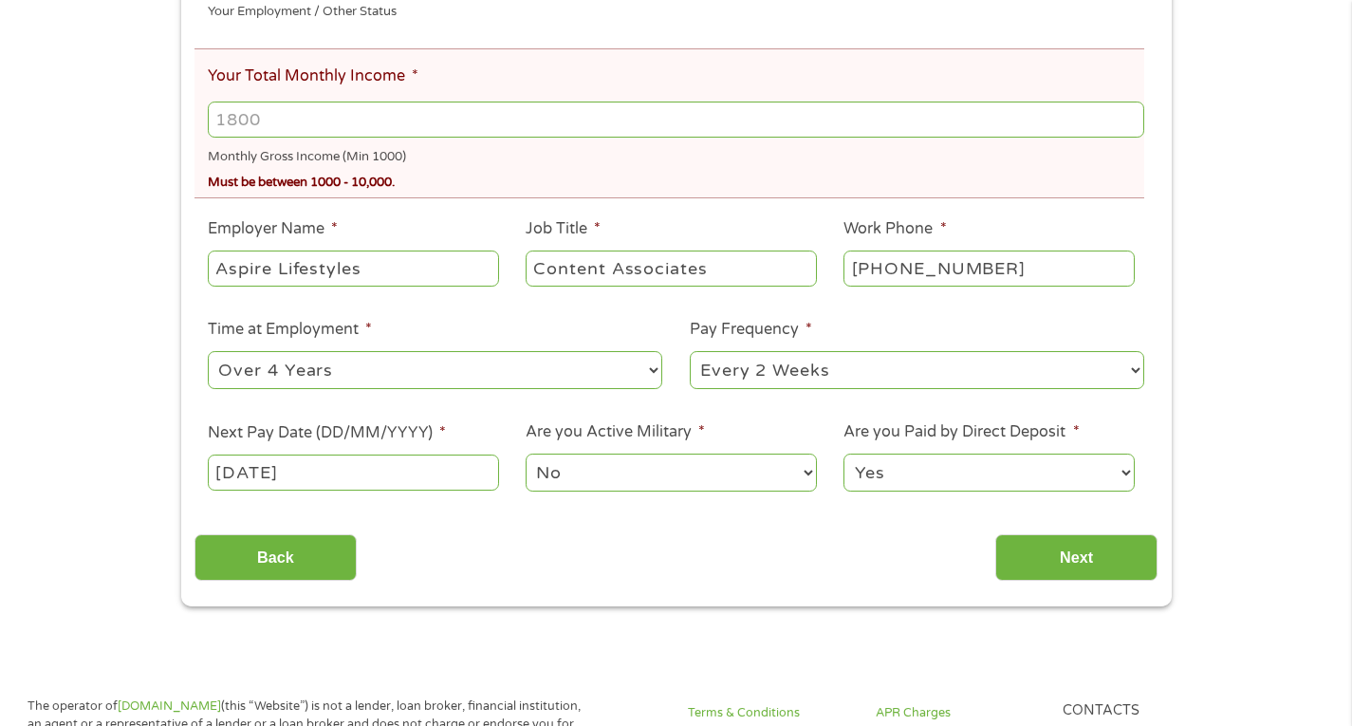
scroll to position [474, 0]
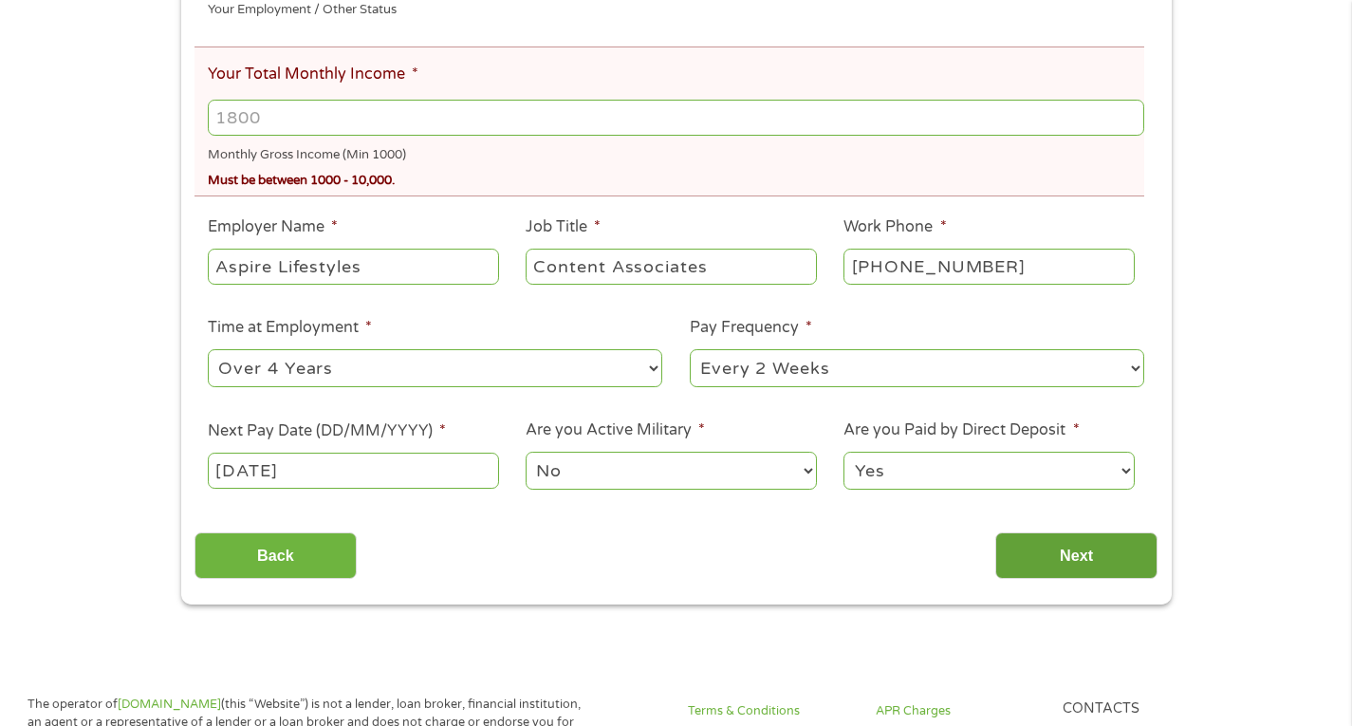
click at [1029, 564] on input "Next" at bounding box center [1076, 555] width 162 height 46
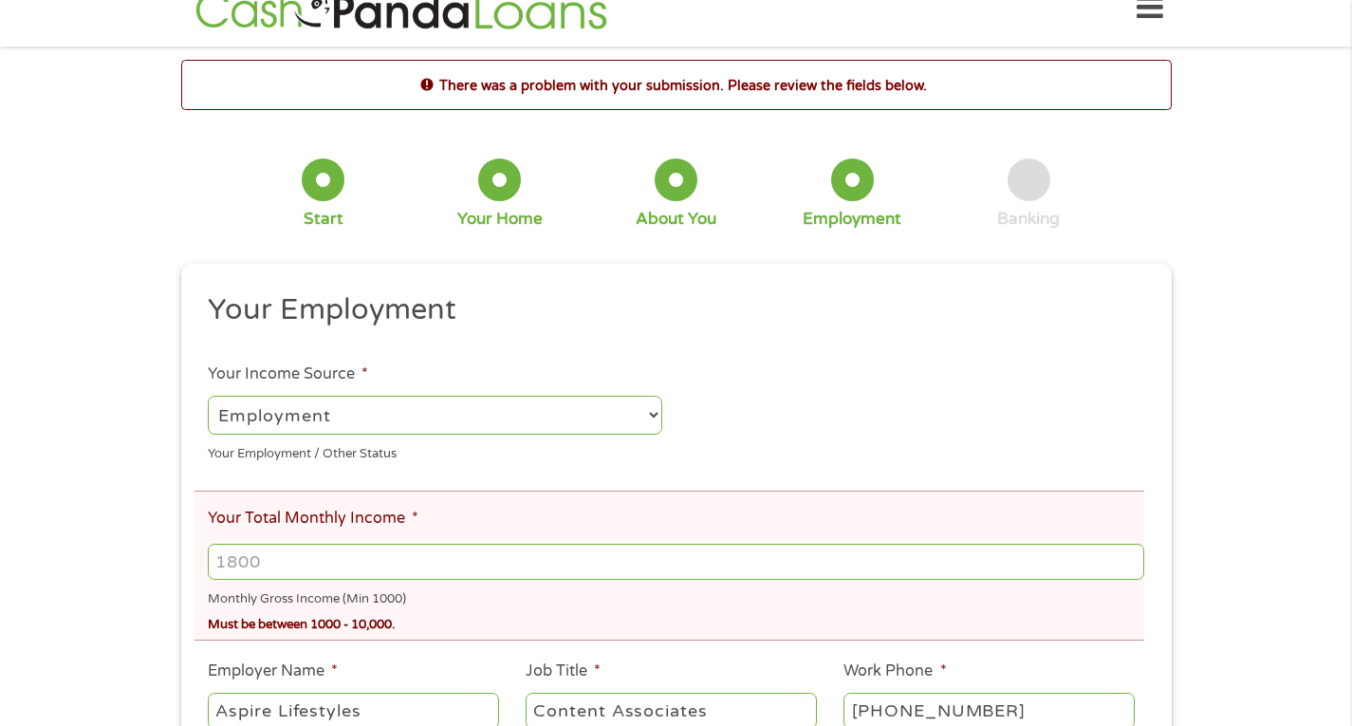
scroll to position [0, 0]
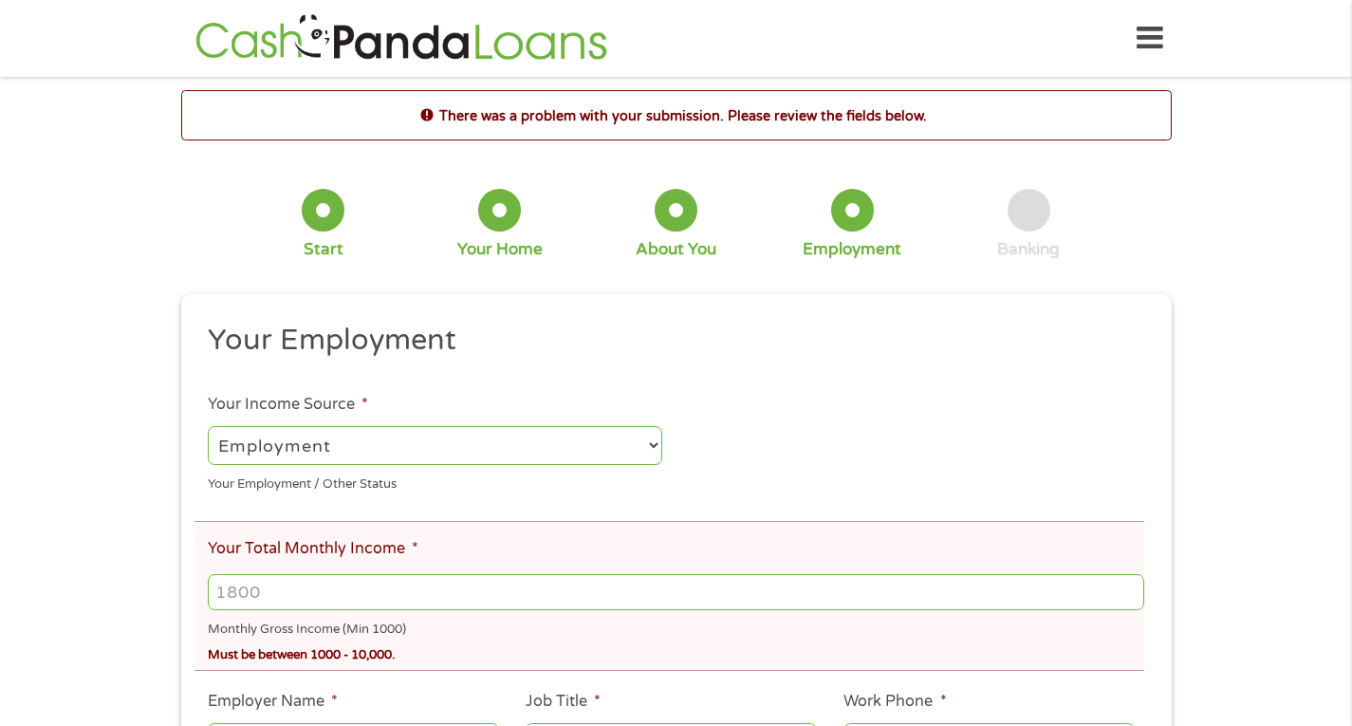
click at [283, 585] on input "Your Total Monthly Income *" at bounding box center [675, 592] width 935 height 36
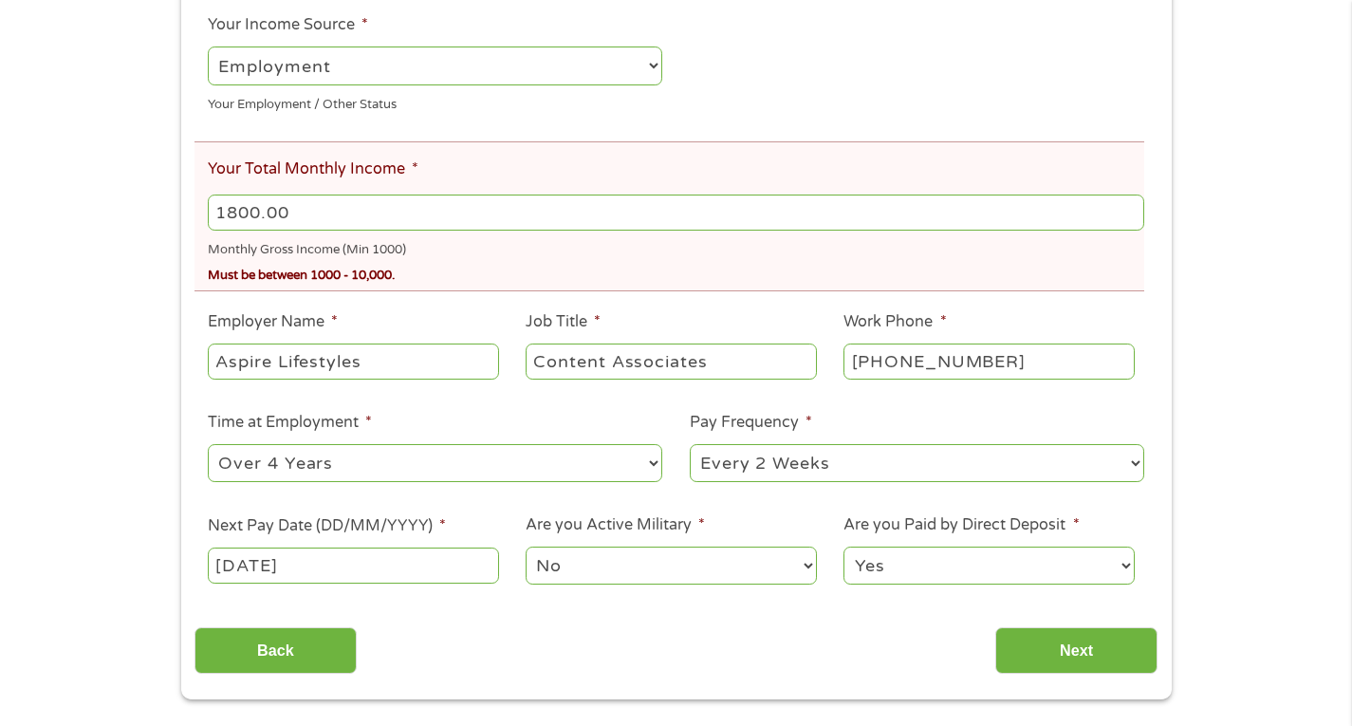
scroll to position [474, 0]
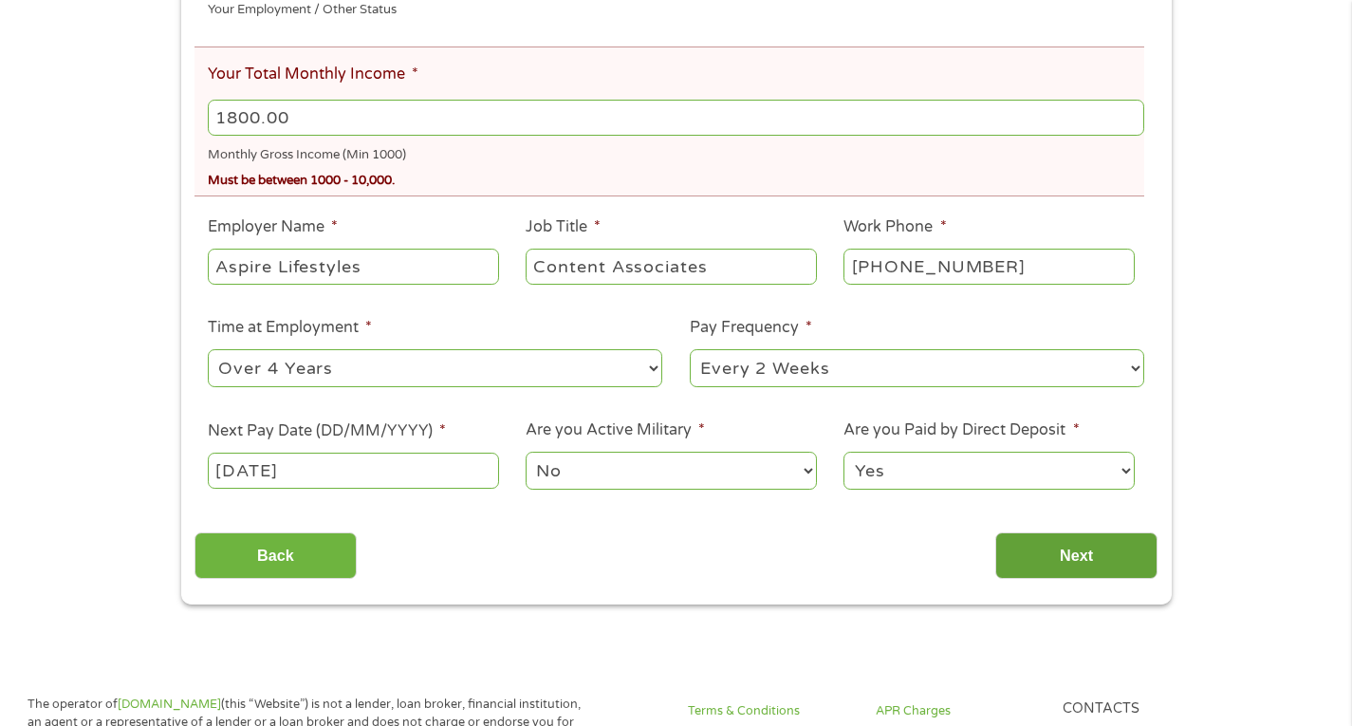
type input "1800.00"
click at [1004, 562] on input "Next" at bounding box center [1076, 555] width 162 height 46
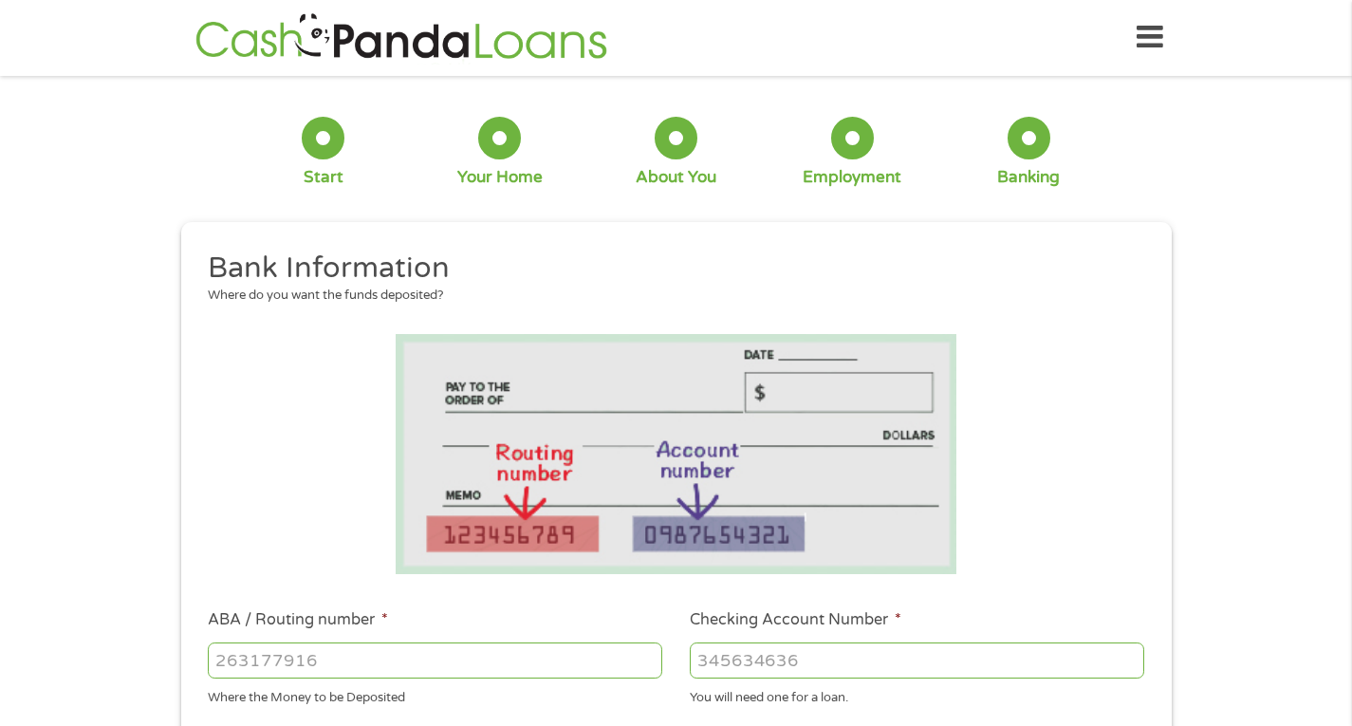
scroll to position [0, 0]
click at [341, 661] on input "ABA / Routing number *" at bounding box center [435, 661] width 454 height 36
click at [380, 657] on input "ABA / Routing number *" at bounding box center [435, 661] width 454 height 36
type input "031101279"
type input "THE BANCORP BANK"
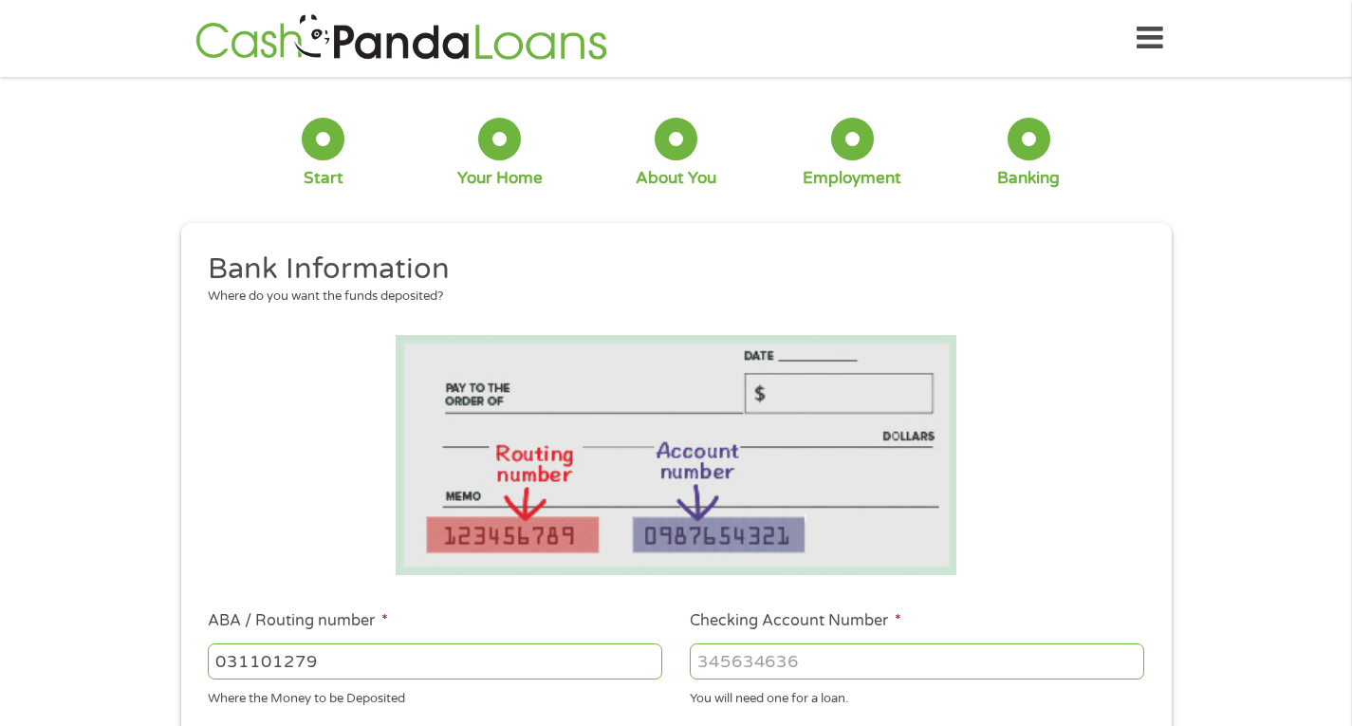
type input "031101279"
type input "0"
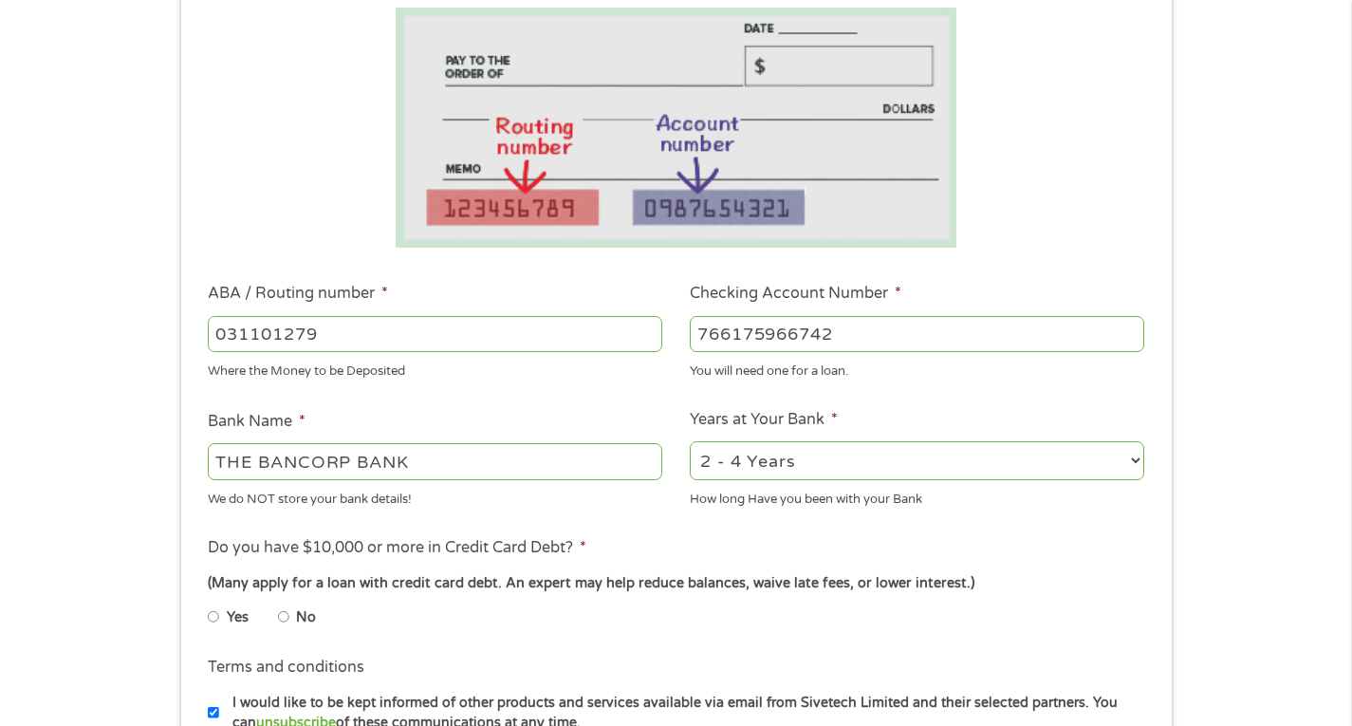
scroll to position [379, 0]
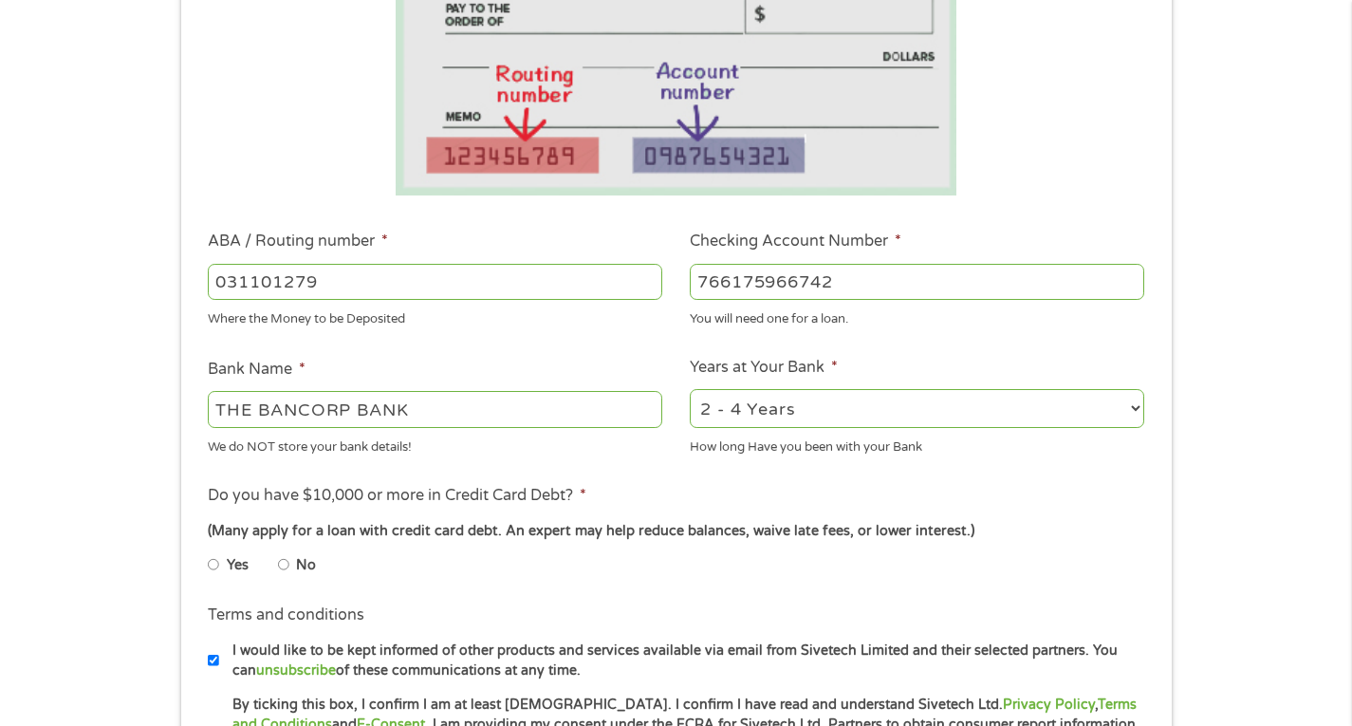
type input "766175966742"
click at [954, 415] on select "2 - 4 Years 6 - 12 Months 1 - 2 Years Over 4 Years" at bounding box center [917, 408] width 454 height 39
select select "12months"
click at [690, 389] on select "2 - 4 Years 6 - 12 Months 1 - 2 Years Over 4 Years" at bounding box center [917, 408] width 454 height 39
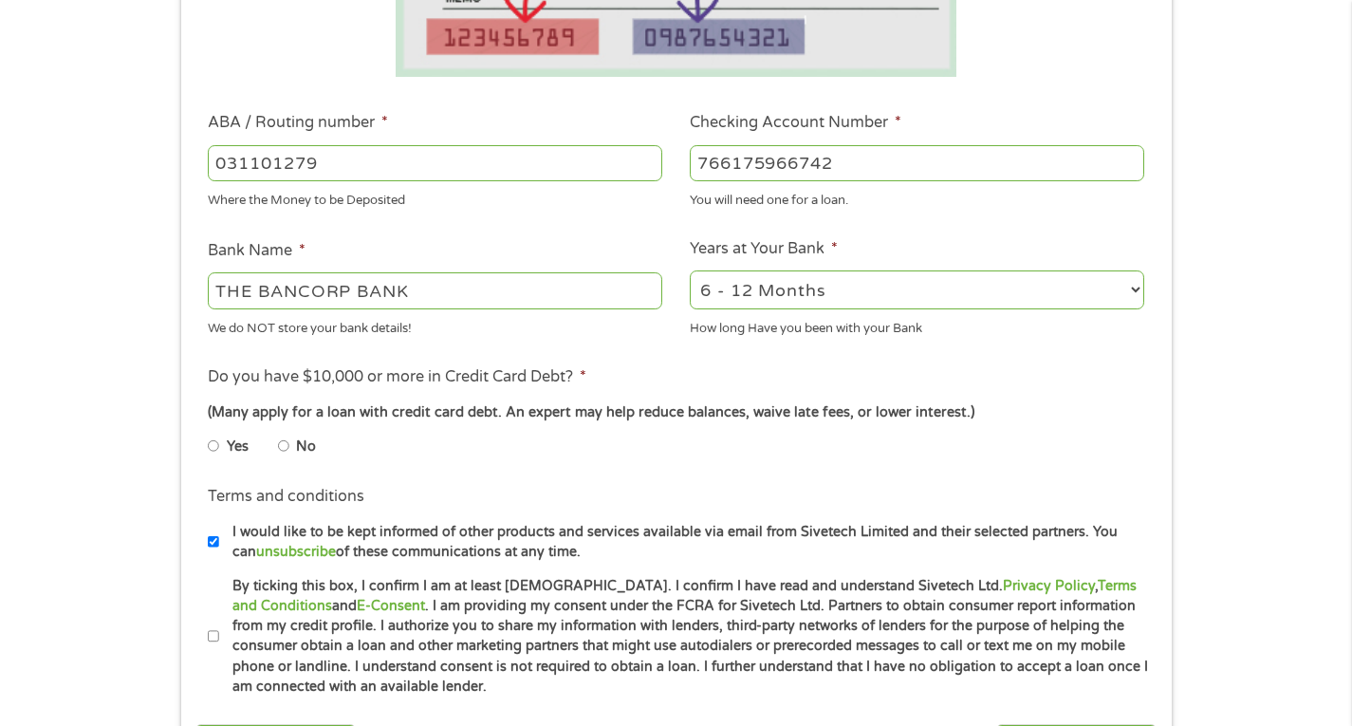
scroll to position [569, 0]
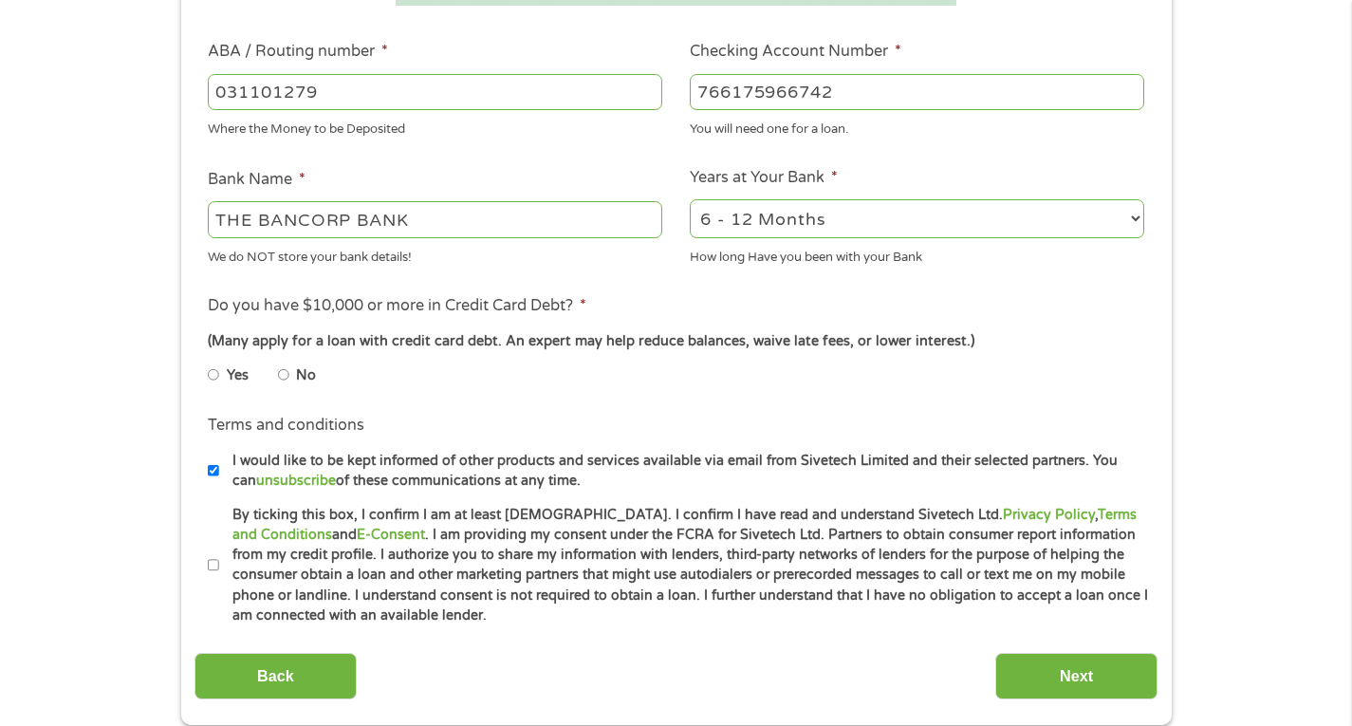
click at [208, 373] on input "Yes" at bounding box center [213, 375] width 11 height 30
radio input "true"
click at [201, 564] on li "Terms and conditions * By ticking this box, I confirm I am at least [DEMOGRAPHI…" at bounding box center [675, 565] width 963 height 121
click at [209, 564] on input "By ticking this box, I confirm I am at least [DEMOGRAPHIC_DATA]. I confirm I ha…" at bounding box center [213, 565] width 11 height 30
checkbox input "true"
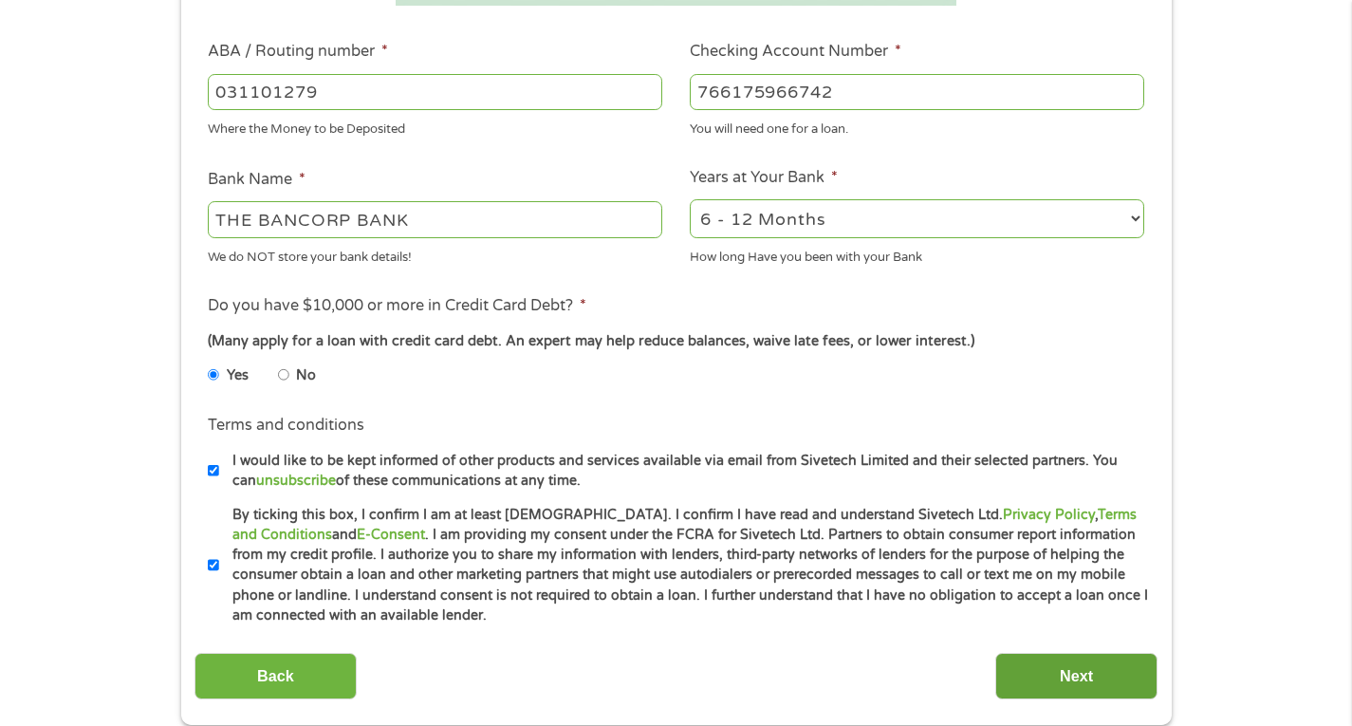
click at [1074, 686] on input "Next" at bounding box center [1076, 676] width 162 height 46
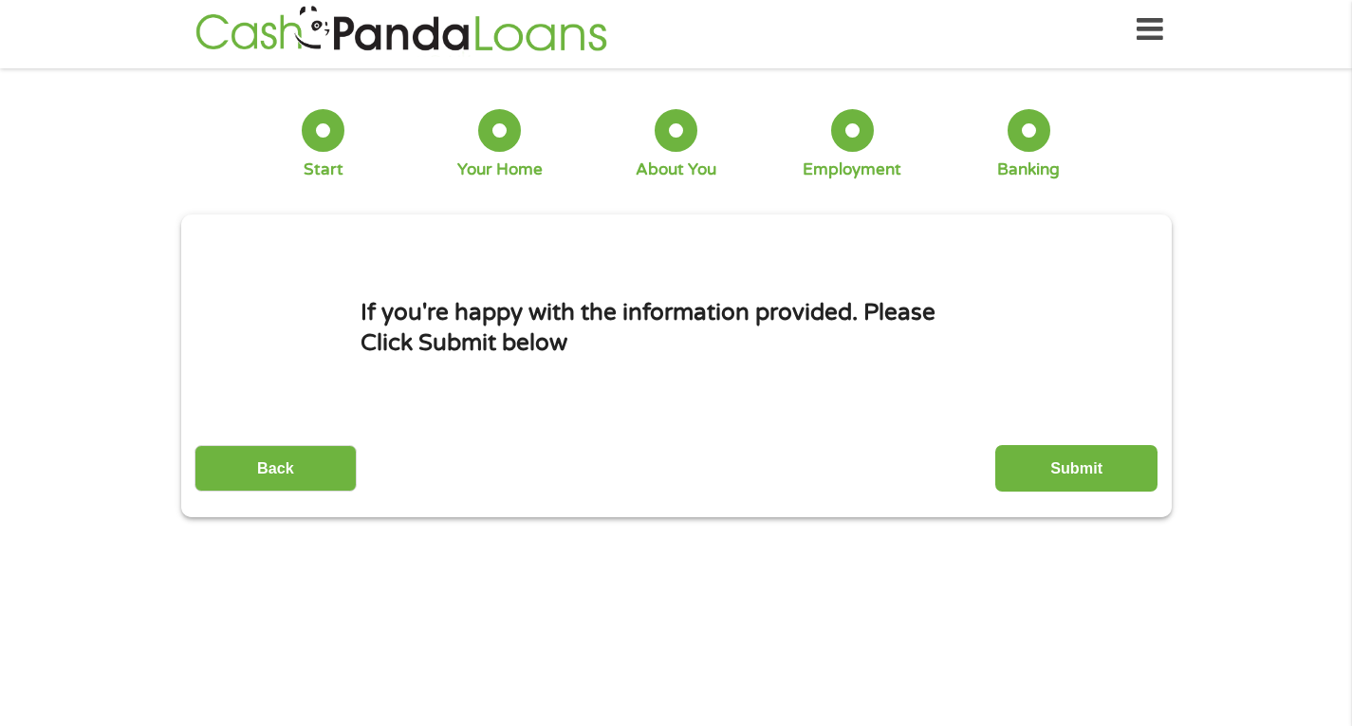
scroll to position [0, 0]
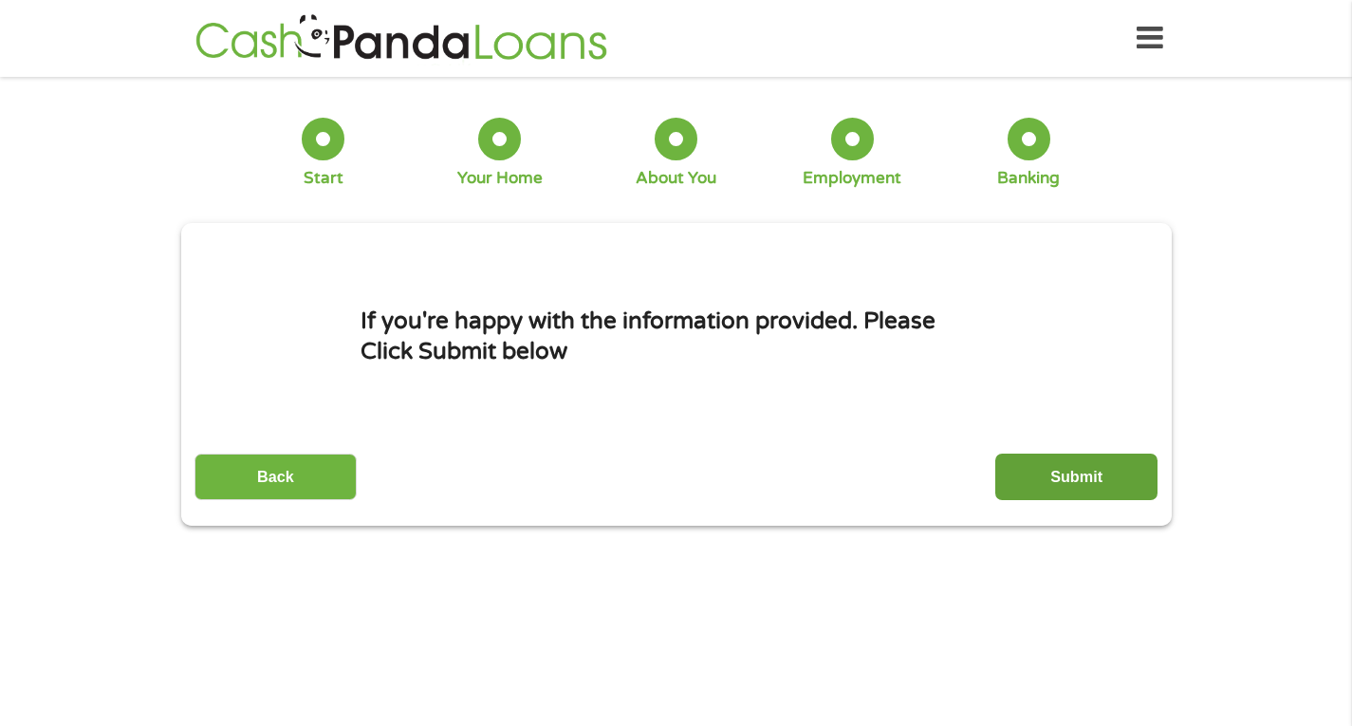
click at [1065, 473] on input "Submit" at bounding box center [1076, 476] width 162 height 46
